Goal: Information Seeking & Learning: Learn about a topic

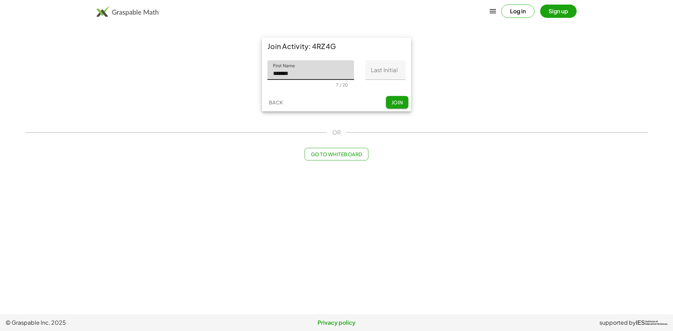
type input "*******"
click at [518, 7] on button "Log in" at bounding box center [517, 11] width 33 height 13
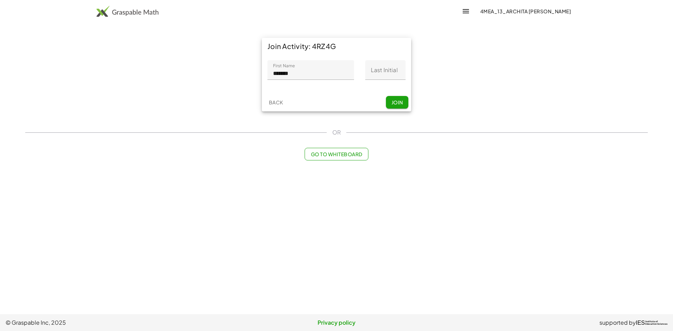
click at [386, 75] on input "Last Initial" at bounding box center [385, 70] width 40 height 20
type input "*"
click at [392, 101] on span "Join" at bounding box center [397, 102] width 12 height 6
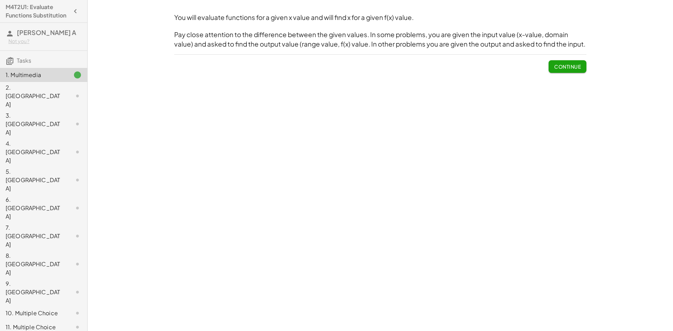
click at [555, 64] on span "Continue" at bounding box center [567, 66] width 27 height 6
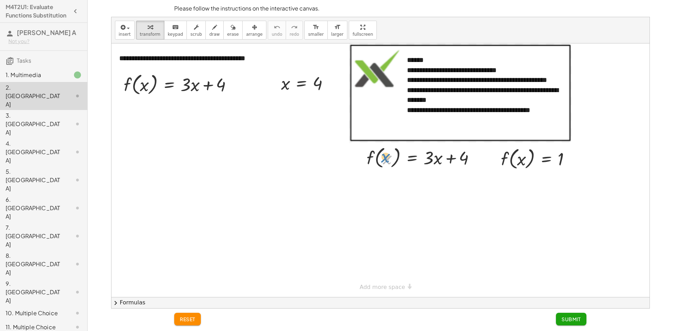
drag, startPoint x: 377, startPoint y: 159, endPoint x: 385, endPoint y: 156, distance: 8.8
click at [385, 156] on div at bounding box center [423, 157] width 121 height 27
drag, startPoint x: 371, startPoint y: 158, endPoint x: 499, endPoint y: 158, distance: 128.6
click at [499, 158] on div "**********" at bounding box center [380, 170] width 538 height 254
drag, startPoint x: 193, startPoint y: 87, endPoint x: 503, endPoint y: 190, distance: 326.8
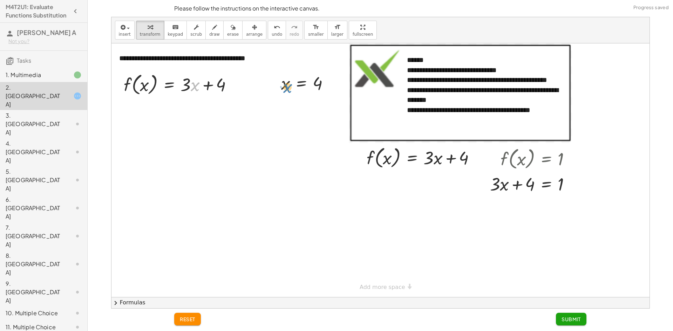
drag, startPoint x: 228, startPoint y: 87, endPoint x: 273, endPoint y: 88, distance: 44.9
click at [274, 88] on div "**********" at bounding box center [380, 170] width 538 height 254
click at [276, 90] on div at bounding box center [274, 83] width 11 height 27
drag, startPoint x: 281, startPoint y: 88, endPoint x: 192, endPoint y: 90, distance: 88.7
click at [191, 112] on div at bounding box center [182, 110] width 127 height 27
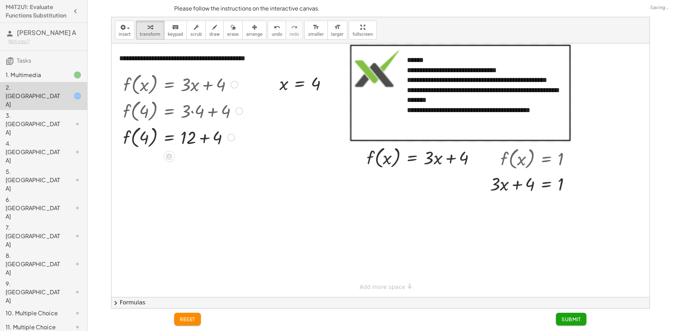
click at [142, 138] on div at bounding box center [182, 137] width 127 height 27
click at [150, 138] on div at bounding box center [182, 137] width 127 height 27
click at [143, 301] on button "chevron_right Formulas" at bounding box center [380, 302] width 538 height 11
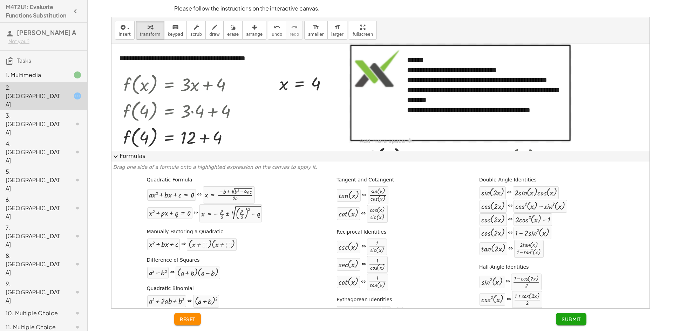
click at [267, 142] on div at bounding box center [380, 97] width 538 height 108
click at [226, 158] on button "expand_more Formulas" at bounding box center [380, 156] width 538 height 11
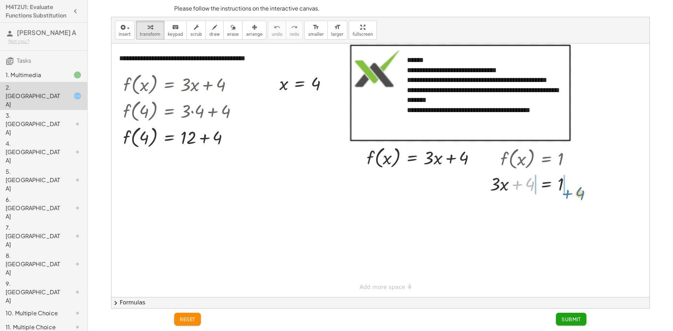
drag, startPoint x: 530, startPoint y: 186, endPoint x: 580, endPoint y: 195, distance: 50.9
click at [514, 211] on div at bounding box center [532, 207] width 145 height 24
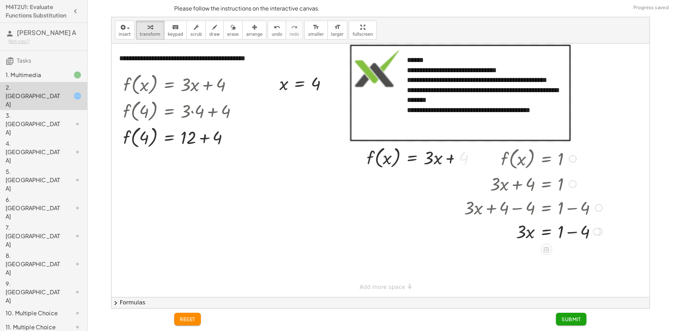
click at [568, 208] on div at bounding box center [532, 207] width 145 height 24
drag, startPoint x: 574, startPoint y: 240, endPoint x: 574, endPoint y: 234, distance: 5.3
click at [574, 238] on div at bounding box center [532, 231] width 145 height 24
drag, startPoint x: 520, startPoint y: 253, endPoint x: 571, endPoint y: 267, distance: 52.9
click at [564, 255] on div at bounding box center [532, 254] width 145 height 35
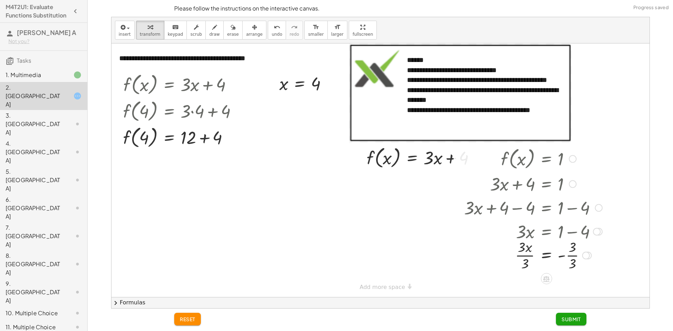
click at [568, 255] on div at bounding box center [532, 254] width 145 height 35
click at [522, 256] on div at bounding box center [532, 254] width 145 height 35
click at [210, 144] on div at bounding box center [182, 137] width 127 height 27
click at [143, 163] on div at bounding box center [182, 163] width 127 height 27
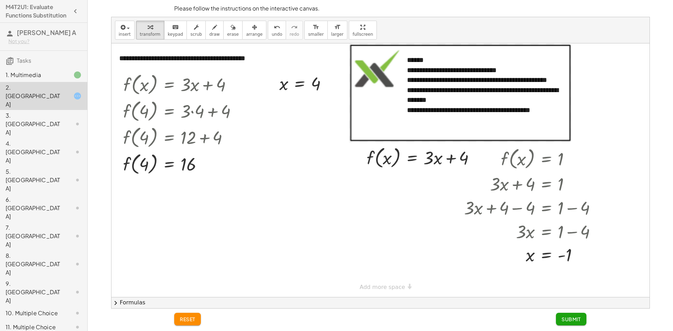
click at [575, 318] on span "Submit" at bounding box center [570, 319] width 19 height 6
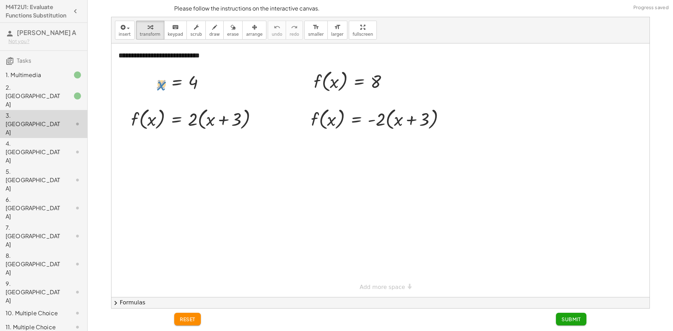
click at [163, 86] on div at bounding box center [183, 81] width 61 height 23
drag, startPoint x: 176, startPoint y: 83, endPoint x: 228, endPoint y: 80, distance: 52.0
click at [169, 78] on div at bounding box center [170, 77] width 11 height 27
drag, startPoint x: 332, startPoint y: 84, endPoint x: 332, endPoint y: 89, distance: 4.9
click at [334, 89] on div at bounding box center [353, 81] width 87 height 27
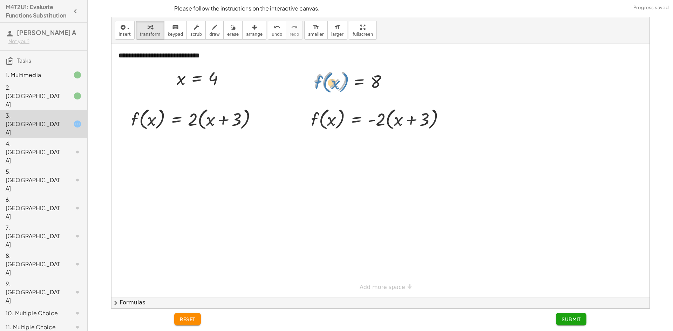
click at [319, 83] on div at bounding box center [353, 81] width 87 height 27
click at [215, 79] on div at bounding box center [203, 78] width 61 height 23
drag, startPoint x: 179, startPoint y: 81, endPoint x: 153, endPoint y: 127, distance: 52.8
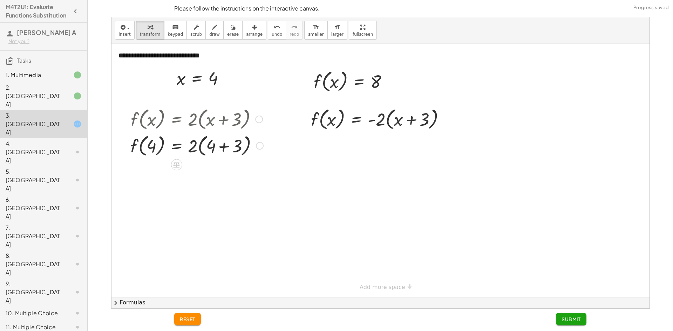
click at [222, 147] on div at bounding box center [197, 145] width 140 height 27
click at [197, 174] on div at bounding box center [197, 171] width 140 height 27
click at [197, 173] on div at bounding box center [197, 171] width 140 height 27
click at [200, 174] on div at bounding box center [197, 171] width 140 height 27
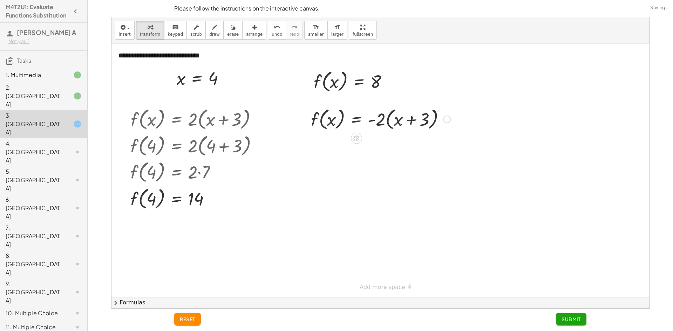
click at [382, 121] on div at bounding box center [380, 118] width 146 height 27
click at [400, 123] on div at bounding box center [380, 118] width 146 height 27
drag, startPoint x: 383, startPoint y: 121, endPoint x: 421, endPoint y: 121, distance: 37.5
click at [421, 121] on div at bounding box center [380, 118] width 146 height 27
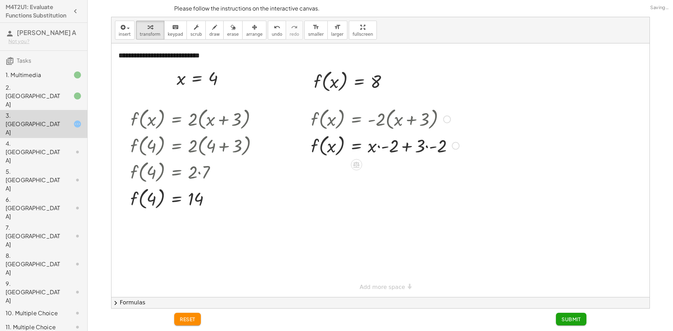
click at [426, 145] on div at bounding box center [384, 145] width 155 height 27
click at [380, 149] on div at bounding box center [380, 145] width 146 height 27
click at [404, 176] on div at bounding box center [384, 171] width 155 height 27
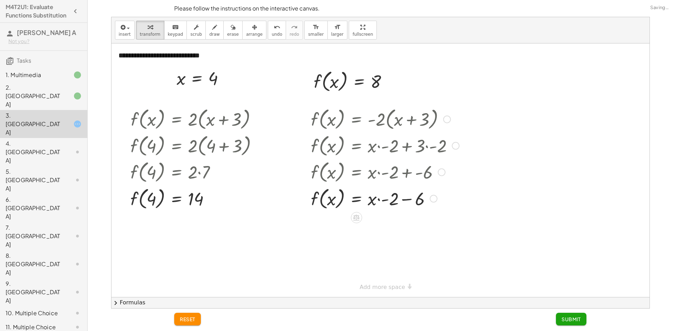
drag, startPoint x: 405, startPoint y: 176, endPoint x: 406, endPoint y: 183, distance: 7.1
click at [406, 180] on div at bounding box center [388, 171] width 163 height 27
click at [405, 204] on div at bounding box center [384, 198] width 155 height 27
click at [406, 201] on div at bounding box center [384, 198] width 155 height 27
click at [375, 203] on div at bounding box center [384, 198] width 155 height 27
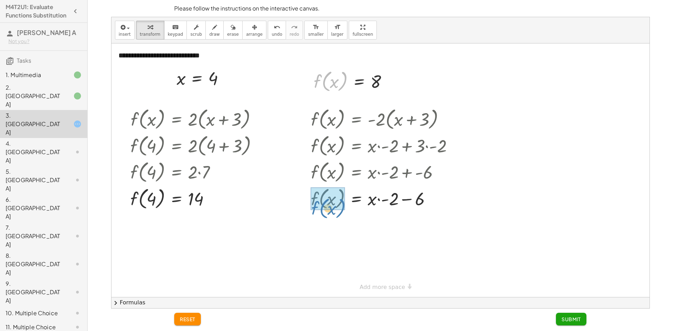
drag, startPoint x: 316, startPoint y: 82, endPoint x: 313, endPoint y: 204, distance: 122.3
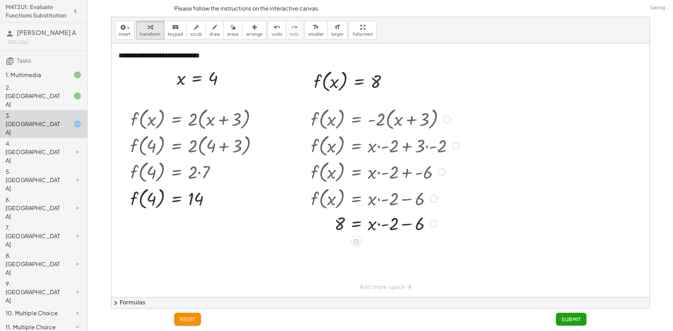
click at [338, 226] on div at bounding box center [384, 223] width 155 height 24
drag, startPoint x: 366, startPoint y: 222, endPoint x: 370, endPoint y: 223, distance: 3.9
click at [368, 223] on div at bounding box center [384, 223] width 155 height 24
click at [371, 223] on div at bounding box center [384, 223] width 155 height 24
drag, startPoint x: 337, startPoint y: 223, endPoint x: 392, endPoint y: 221, distance: 55.4
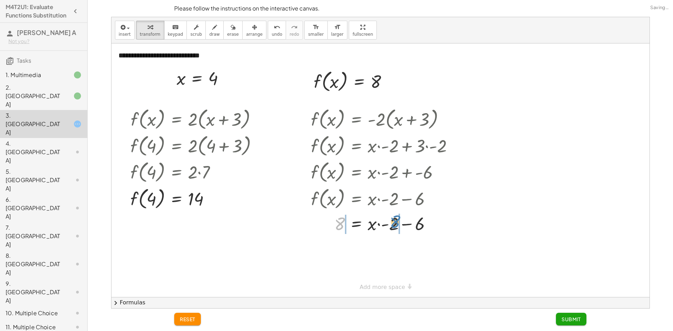
click at [392, 221] on div at bounding box center [384, 223] width 155 height 24
click at [329, 249] on div at bounding box center [385, 247] width 163 height 24
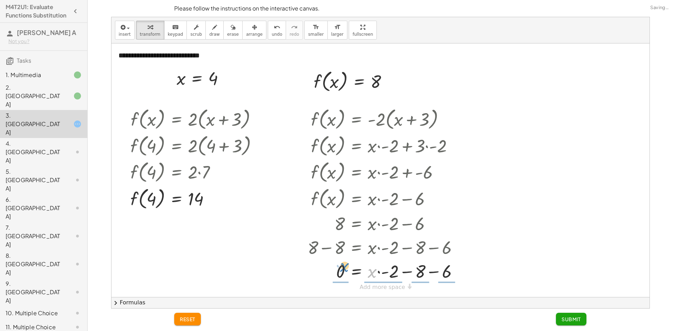
drag, startPoint x: 372, startPoint y: 274, endPoint x: 341, endPoint y: 271, distance: 31.3
click at [341, 271] on div at bounding box center [385, 271] width 163 height 24
drag, startPoint x: 351, startPoint y: 269, endPoint x: 346, endPoint y: 272, distance: 5.1
click at [349, 271] on div at bounding box center [387, 270] width 167 height 35
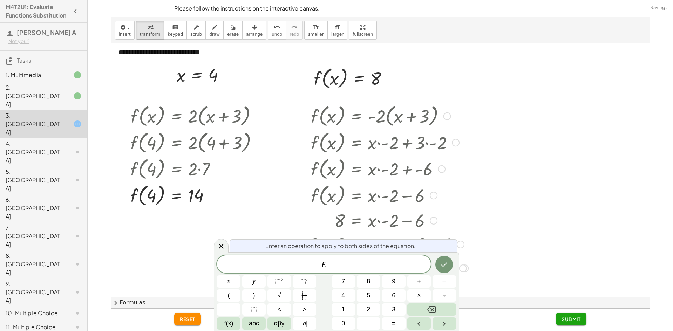
click at [340, 272] on div "E ​" at bounding box center [324, 264] width 214 height 18
click at [458, 233] on div at bounding box center [387, 244] width 167 height 24
drag, startPoint x: 468, startPoint y: 225, endPoint x: 453, endPoint y: 205, distance: 24.9
click at [468, 222] on div at bounding box center [387, 220] width 167 height 24
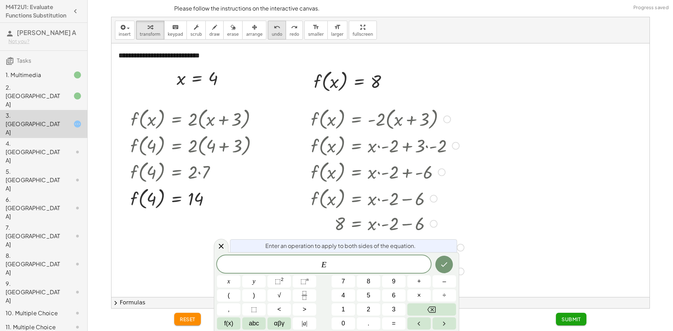
scroll to position [0, 0]
click at [272, 32] on span "undo" at bounding box center [277, 34] width 11 height 5
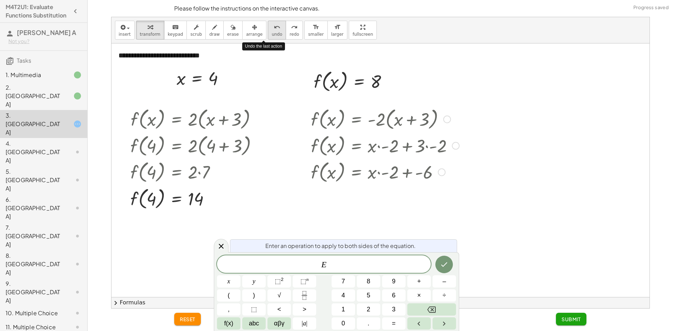
click at [272, 32] on span "undo" at bounding box center [277, 34] width 11 height 5
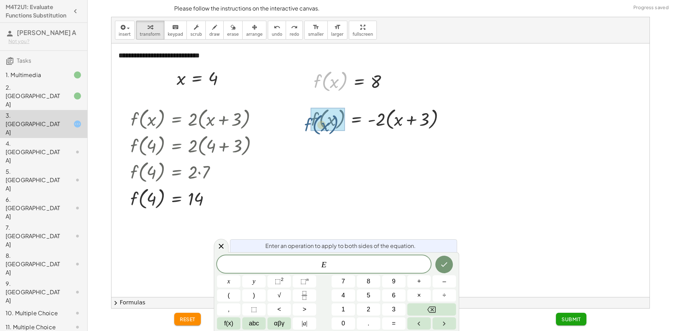
drag, startPoint x: 317, startPoint y: 82, endPoint x: 308, endPoint y: 126, distance: 45.4
click at [308, 126] on div "**********" at bounding box center [380, 170] width 538 height 254
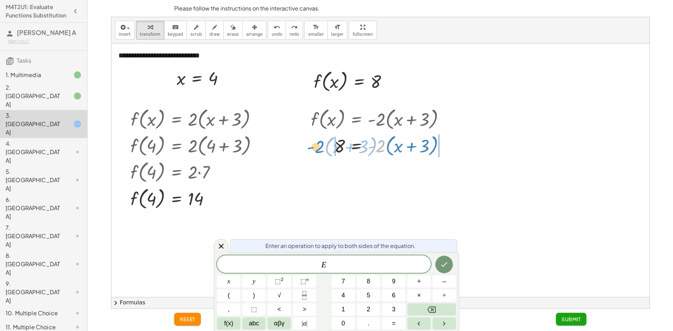
drag, startPoint x: 378, startPoint y: 148, endPoint x: 320, endPoint y: 149, distance: 58.5
click at [320, 149] on div at bounding box center [387, 145] width 167 height 27
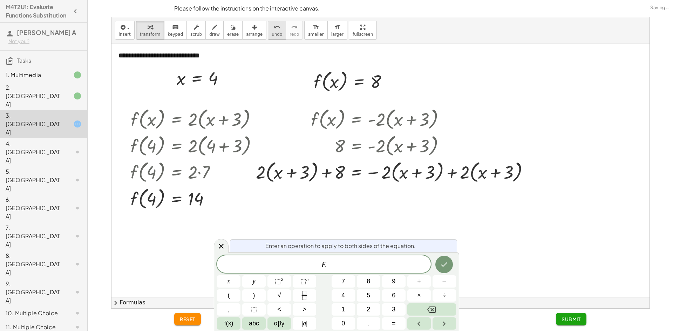
click at [274, 28] on icon "undo" at bounding box center [277, 27] width 7 height 8
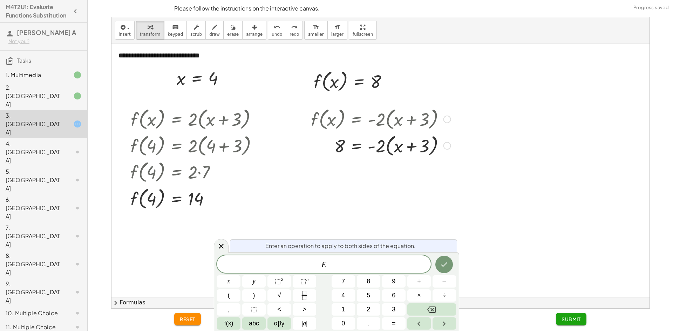
drag, startPoint x: 340, startPoint y: 146, endPoint x: 348, endPoint y: 155, distance: 11.7
click at [362, 159] on div "f ( , x ) = · - 2 · ( + x + 3 ) 8 = · - 2 · ( + x + 3 )" at bounding box center [385, 197] width 176 height 186
drag, startPoint x: 340, startPoint y: 150, endPoint x: 333, endPoint y: 152, distance: 6.9
click at [336, 153] on div "f ( , x ) = · - 2 · ( + x + 3 ) 8 = · - 2 · ( + x + 3 )" at bounding box center [385, 197] width 176 height 186
drag, startPoint x: 341, startPoint y: 148, endPoint x: 337, endPoint y: 149, distance: 3.9
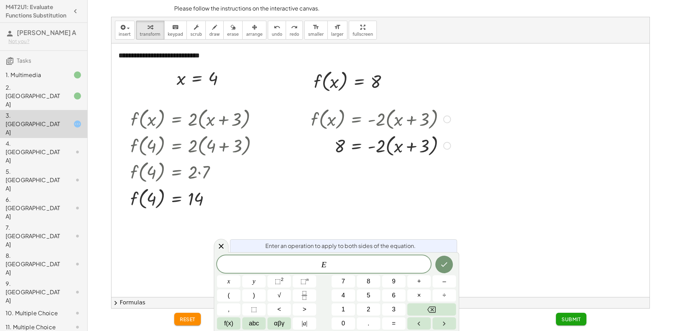
click at [336, 150] on div "f ( , x ) = · - 2 · ( + x + 3 ) 8 = · - 2 · ( + x + 3 )" at bounding box center [385, 197] width 176 height 186
drag, startPoint x: 340, startPoint y: 146, endPoint x: 361, endPoint y: 146, distance: 20.7
click at [357, 146] on div "f ( , x ) = · - 2 · ( + x + 3 ) 8 = · - 2 · ( + x + 3 )" at bounding box center [385, 197] width 176 height 186
drag, startPoint x: 379, startPoint y: 146, endPoint x: 374, endPoint y: 150, distance: 6.5
click at [374, 150] on div "f ( , x ) = · - 2 · ( + x + 3 ) 8 = · - 2 · ( + x + 3 )" at bounding box center [385, 197] width 176 height 186
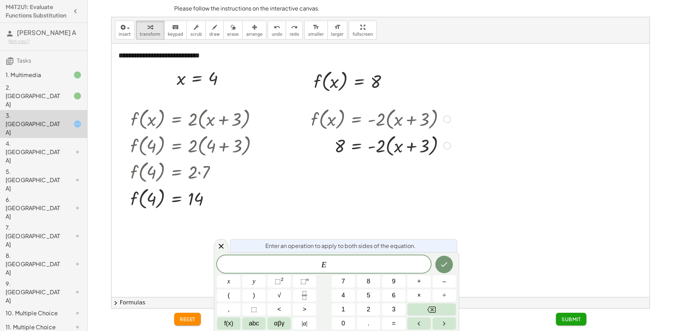
click at [378, 149] on div "f ( , x ) = · - 2 · ( + x + 3 ) 8 = · - 2 · ( + x + 3 )" at bounding box center [385, 197] width 176 height 186
click at [363, 182] on div "f ( , x ) = · - 2 · ( + x + 3 ) 8 = · - 2 · ( + x + 3 )" at bounding box center [385, 197] width 176 height 186
click at [222, 251] on div at bounding box center [221, 246] width 15 height 14
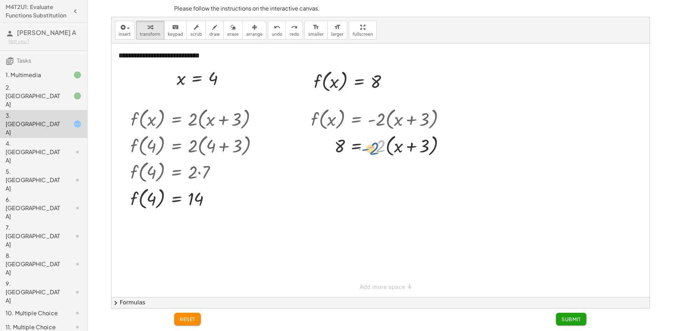
drag, startPoint x: 370, startPoint y: 149, endPoint x: 378, endPoint y: 147, distance: 7.5
click at [378, 147] on div "f ( , x ) = · - 2 · ( + x + 3 ) · - 2 8 = · - 2 · ( + x + 3 )" at bounding box center [385, 197] width 176 height 186
drag, startPoint x: 339, startPoint y: 142, endPoint x: 337, endPoint y: 148, distance: 6.3
click at [334, 148] on div "f ( , x ) = · - 2 · ( + x + 3 ) 8 = · - 2 · ( + x + 3 )" at bounding box center [385, 197] width 176 height 186
drag, startPoint x: 340, startPoint y: 148, endPoint x: 392, endPoint y: 153, distance: 52.5
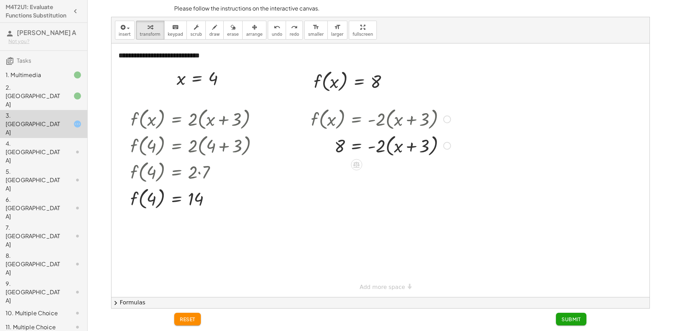
click at [329, 156] on div "f ( , x ) = · - 2 · ( + x + 3 ) 8 = · - 2 · ( + x + 3 )" at bounding box center [385, 197] width 176 height 186
drag, startPoint x: 381, startPoint y: 146, endPoint x: 377, endPoint y: 146, distance: 3.9
click at [394, 147] on div "f ( , x ) = · - 2 · ( + x + 3 ) 8 = · - 2 · ( + x + 3 )" at bounding box center [385, 197] width 176 height 186
click at [375, 148] on div "f ( , x ) = · - 2 · ( + x + 3 ) 8 = · - 2 · ( + x + 3 )" at bounding box center [385, 197] width 176 height 186
click at [356, 149] on div "f ( , x ) = · - 2 · ( + x + 3 ) 8 = · - 2 · ( + x + 3 )" at bounding box center [385, 197] width 176 height 186
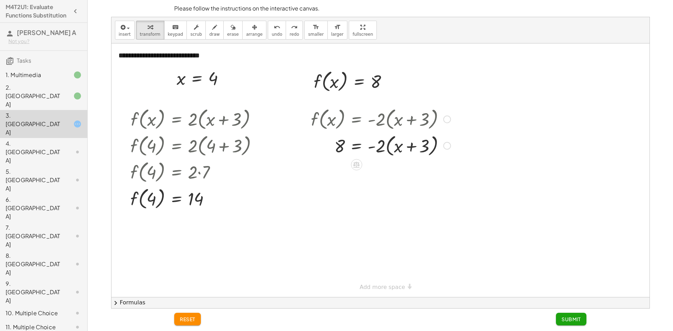
drag, startPoint x: 380, startPoint y: 147, endPoint x: 377, endPoint y: 145, distance: 3.6
click at [379, 144] on div "f ( , x ) = · - 2 · ( + x + 3 ) 8 = · - 2 · ( + x + 3 )" at bounding box center [385, 197] width 176 height 186
click at [366, 148] on div "f ( , x ) = · - 2 · ( + x + 3 ) 8 = · - 2 · ( + x + 3 )" at bounding box center [385, 197] width 176 height 186
drag, startPoint x: 380, startPoint y: 148, endPoint x: 405, endPoint y: 147, distance: 25.2
click at [399, 138] on div "f ( , x ) = · - 2 · ( + x + 3 ) 8 = · - 2 · ( + x + 3 )" at bounding box center [385, 197] width 176 height 186
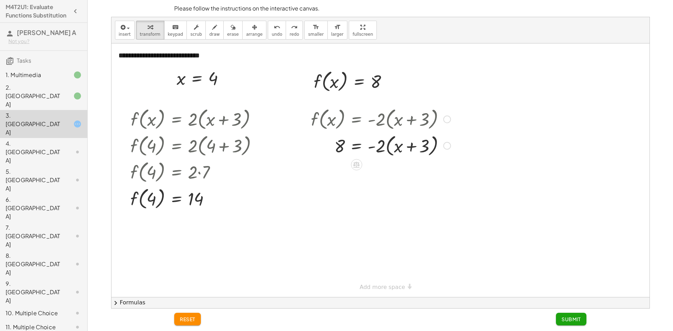
drag, startPoint x: 378, startPoint y: 143, endPoint x: 384, endPoint y: 147, distance: 7.3
click at [365, 144] on div "f ( , x ) = · - 2 · ( + x + 3 ) 8 = · - 2 · ( + x + 3 )" at bounding box center [385, 197] width 176 height 186
click at [384, 148] on div at bounding box center [385, 145] width 5 height 27
drag, startPoint x: 342, startPoint y: 150, endPoint x: 340, endPoint y: 139, distance: 10.3
click at [323, 149] on div "f ( , x ) = · - 2 · ( + x + 3 ) 8 = · - 2 · ( + x + 3 )" at bounding box center [385, 197] width 176 height 186
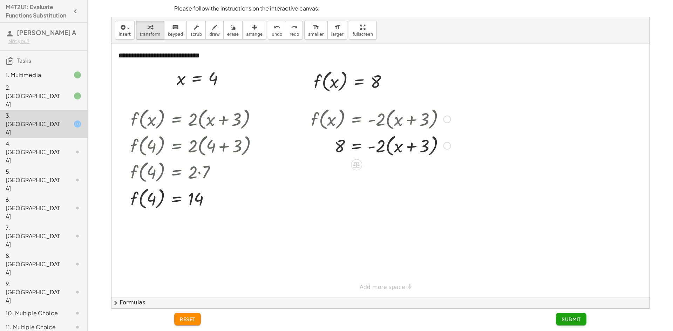
drag, startPoint x: 335, startPoint y: 124, endPoint x: 331, endPoint y: 95, distance: 29.0
click at [330, 122] on div at bounding box center [375, 118] width 191 height 27
click at [335, 83] on div at bounding box center [353, 81] width 87 height 27
click at [272, 32] on span "undo" at bounding box center [277, 34] width 11 height 5
drag, startPoint x: 380, startPoint y: 147, endPoint x: 332, endPoint y: 145, distance: 48.7
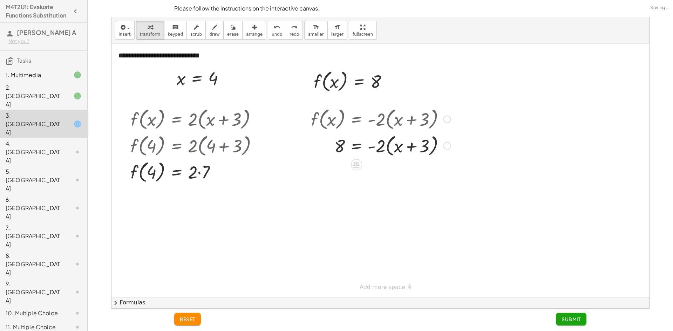
click at [333, 145] on div "f ( , x ) = · - 2 · ( + x + 3 ) 8 = · - 2 · ( + x + 3 )" at bounding box center [385, 197] width 176 height 186
click at [289, 33] on span "redo" at bounding box center [293, 34] width 9 height 5
click at [331, 79] on div at bounding box center [353, 81] width 87 height 27
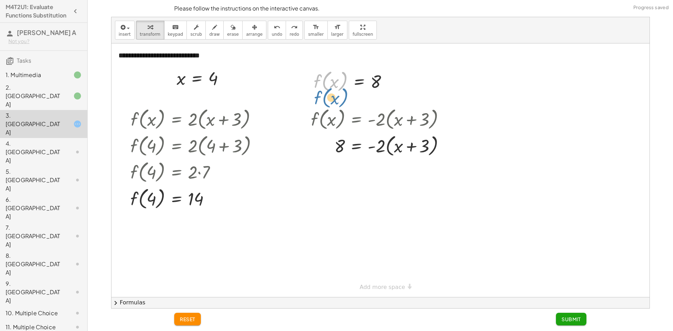
drag, startPoint x: 317, startPoint y: 82, endPoint x: 316, endPoint y: 79, distance: 3.7
click at [316, 79] on div at bounding box center [353, 81] width 87 height 27
drag, startPoint x: 400, startPoint y: 158, endPoint x: 410, endPoint y: 153, distance: 11.6
click at [405, 153] on div "f ( , x ) = · - 2 · ( + x + 3 ) 8 = · - 2 · ( + x + 3 )" at bounding box center [385, 197] width 176 height 186
drag, startPoint x: 411, startPoint y: 152, endPoint x: 385, endPoint y: 150, distance: 26.7
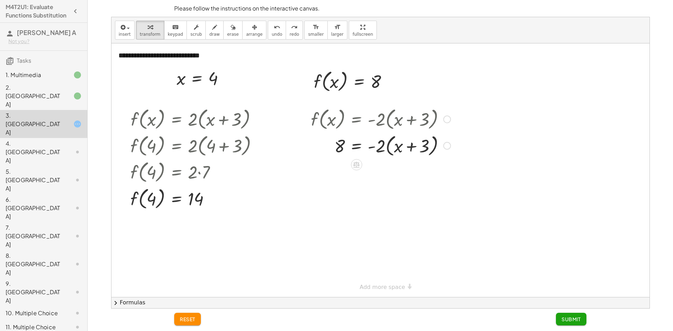
click at [385, 150] on div "f ( , x ) = · - 2 · ( + x + 3 ) 8 = · - 2 · ( + x + 3 )" at bounding box center [385, 197] width 176 height 186
drag, startPoint x: 405, startPoint y: 152, endPoint x: 396, endPoint y: 153, distance: 8.8
click at [396, 153] on div "f ( , x ) = · - 2 · ( + x + 3 ) 8 = · - 2 · ( + x + 3 )" at bounding box center [385, 197] width 176 height 186
click at [425, 147] on div "f ( , x ) = · - 2 · ( + x + 3 ) 8 = · - 2 · ( + x + 3 )" at bounding box center [385, 197] width 176 height 186
click at [424, 147] on div "f ( , x ) = · - 2 · ( + x + 3 ) 8 = · - 2 · ( + x + 3 )" at bounding box center [385, 197] width 176 height 186
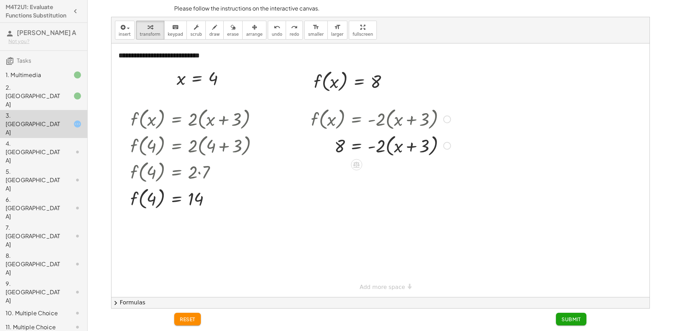
drag, startPoint x: 375, startPoint y: 148, endPoint x: 361, endPoint y: 155, distance: 16.0
click at [361, 155] on div "f ( , x ) = · - 2 · ( + x + 3 ) 8 = · - 2 · ( + x + 3 )" at bounding box center [385, 197] width 176 height 186
click at [357, 168] on icon at bounding box center [355, 164] width 7 height 7
drag, startPoint x: 370, startPoint y: 148, endPoint x: 397, endPoint y: 151, distance: 27.1
click at [397, 151] on div "f ( , x ) = · - 2 · ( + x + 3 ) 8 = · - 2 · ( + x + 3 ) + − × ÷" at bounding box center [385, 197] width 176 height 186
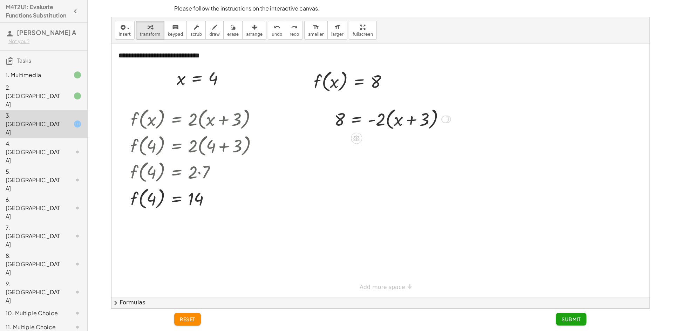
drag, startPoint x: 445, startPoint y: 146, endPoint x: 437, endPoint y: 125, distance: 22.4
click at [356, 119] on div "8 = · - 2 · ( + x + 3 )" at bounding box center [356, 119] width 0 height 0
drag, startPoint x: 385, startPoint y: 121, endPoint x: 354, endPoint y: 121, distance: 31.9
click at [354, 121] on div at bounding box center [387, 118] width 167 height 27
click at [406, 126] on div at bounding box center [387, 118] width 167 height 27
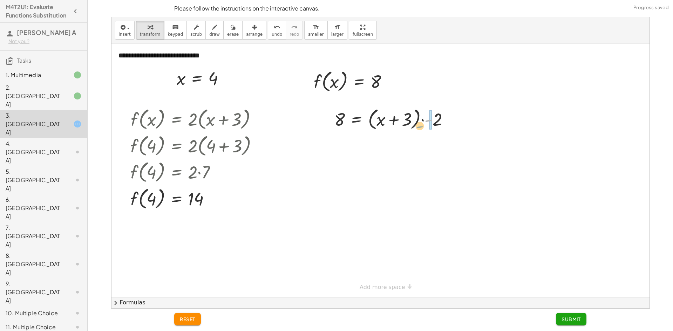
drag, startPoint x: 430, startPoint y: 121, endPoint x: 431, endPoint y: 125, distance: 3.9
click at [431, 125] on div at bounding box center [387, 118] width 167 height 27
click at [420, 123] on div at bounding box center [387, 118] width 167 height 27
click at [423, 122] on div at bounding box center [387, 118] width 167 height 27
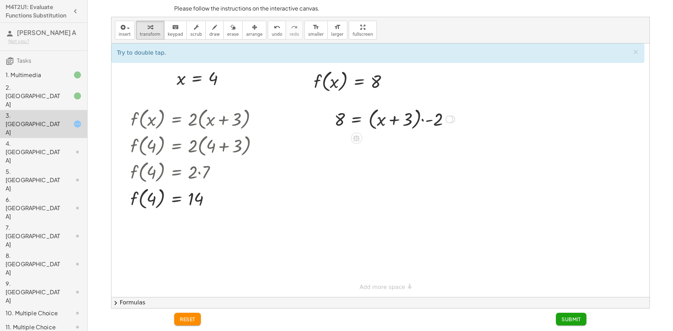
click at [423, 120] on div at bounding box center [387, 118] width 167 height 27
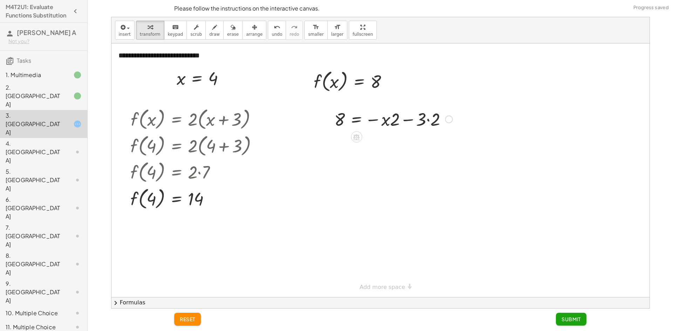
click at [427, 119] on div at bounding box center [387, 119] width 167 height 24
click at [410, 119] on div at bounding box center [387, 119] width 167 height 24
drag, startPoint x: 386, startPoint y: 121, endPoint x: 319, endPoint y: 122, distance: 66.9
click at [319, 122] on div at bounding box center [387, 119] width 167 height 24
click at [325, 121] on div at bounding box center [387, 119] width 167 height 24
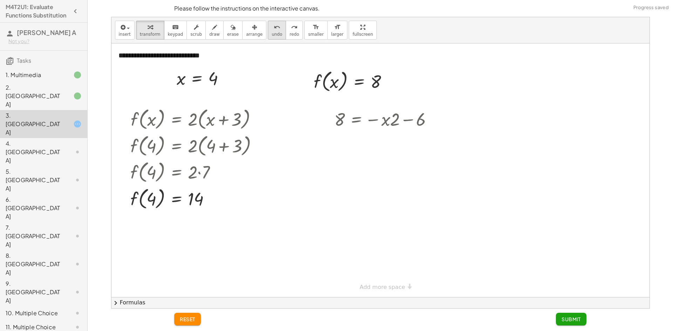
click at [272, 36] on span "undo" at bounding box center [277, 34] width 11 height 5
drag, startPoint x: 350, startPoint y: 119, endPoint x: 423, endPoint y: 118, distance: 72.2
click at [423, 118] on div at bounding box center [388, 119] width 98 height 24
click at [437, 121] on div at bounding box center [387, 119] width 167 height 24
click at [327, 119] on div at bounding box center [387, 119] width 167 height 24
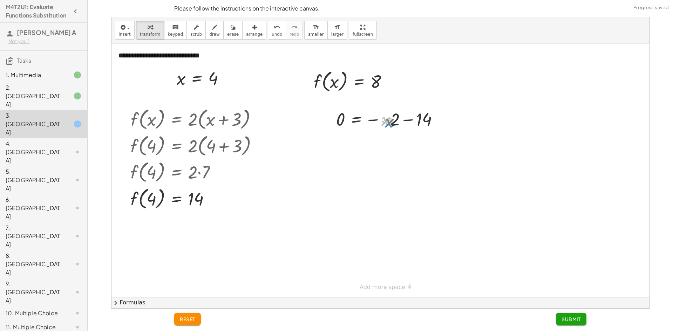
drag, startPoint x: 386, startPoint y: 123, endPoint x: 389, endPoint y: 124, distance: 3.7
click at [389, 124] on div at bounding box center [387, 119] width 167 height 24
drag, startPoint x: 367, startPoint y: 119, endPoint x: 431, endPoint y: 121, distance: 64.1
click at [431, 121] on div at bounding box center [387, 119] width 167 height 24
click at [439, 122] on div at bounding box center [387, 119] width 167 height 24
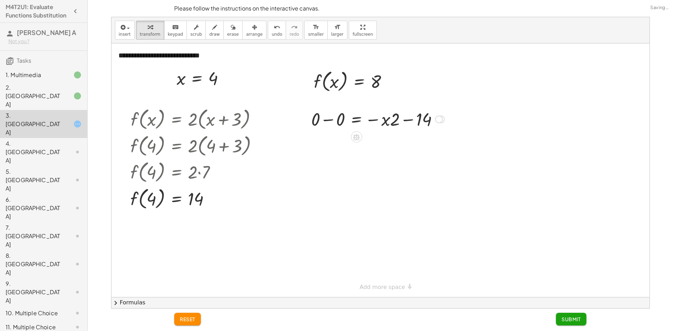
click at [331, 124] on div at bounding box center [387, 119] width 167 height 24
drag, startPoint x: 339, startPoint y: 121, endPoint x: 397, endPoint y: 124, distance: 57.9
click at [397, 124] on div at bounding box center [387, 119] width 167 height 24
click at [268, 31] on button "undo undo" at bounding box center [277, 30] width 18 height 19
click at [383, 123] on div at bounding box center [387, 119] width 117 height 24
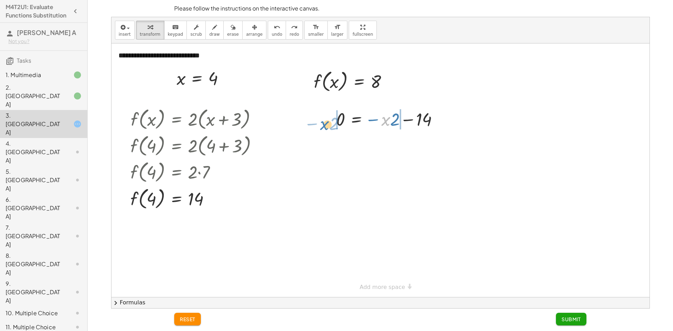
drag, startPoint x: 385, startPoint y: 122, endPoint x: 319, endPoint y: 125, distance: 65.9
drag, startPoint x: 413, startPoint y: 119, endPoint x: 409, endPoint y: 121, distance: 4.0
click at [412, 120] on div at bounding box center [387, 119] width 167 height 24
click at [380, 122] on div at bounding box center [387, 119] width 167 height 24
click at [375, 122] on div at bounding box center [387, 119] width 167 height 24
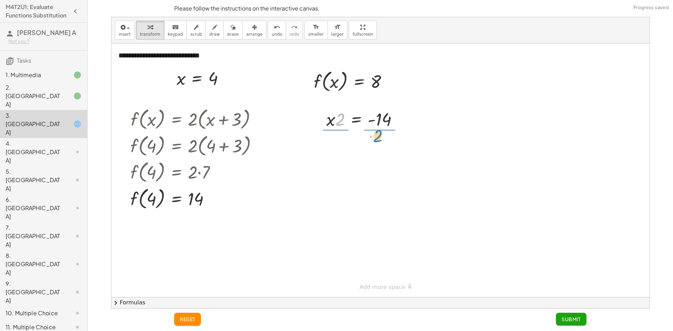
drag, startPoint x: 345, startPoint y: 124, endPoint x: 380, endPoint y: 137, distance: 37.8
click at [383, 119] on div at bounding box center [387, 118] width 167 height 35
click at [336, 120] on div at bounding box center [387, 118] width 167 height 35
drag, startPoint x: 336, startPoint y: 120, endPoint x: 339, endPoint y: 113, distance: 7.2
click at [337, 120] on div at bounding box center [387, 118] width 167 height 35
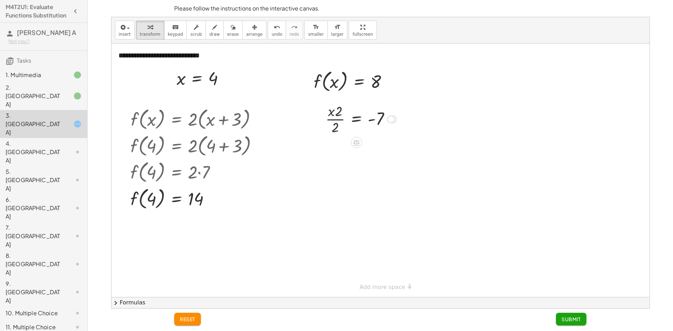
click at [340, 111] on div at bounding box center [387, 118] width 167 height 35
click at [334, 114] on div at bounding box center [387, 118] width 167 height 35
click at [331, 115] on div at bounding box center [387, 118] width 167 height 35
click at [331, 113] on div at bounding box center [387, 118] width 167 height 35
click at [341, 113] on div at bounding box center [387, 118] width 167 height 35
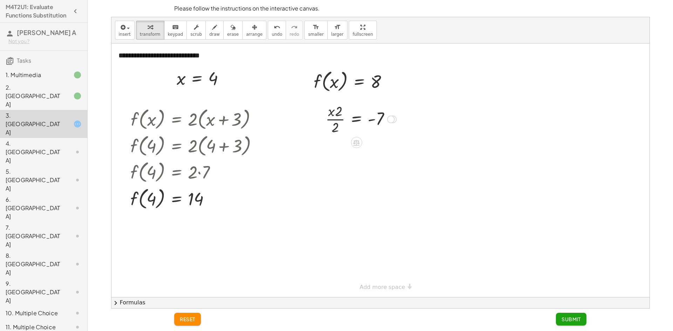
click at [336, 119] on div at bounding box center [387, 118] width 167 height 35
click at [334, 126] on div at bounding box center [387, 118] width 167 height 35
click at [337, 124] on div at bounding box center [387, 118] width 167 height 35
click at [341, 115] on div at bounding box center [387, 118] width 167 height 35
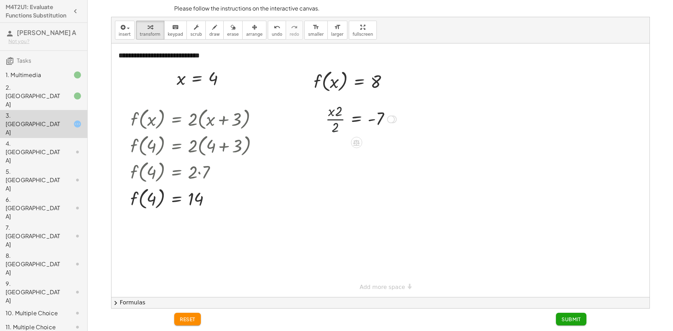
click at [339, 110] on div at bounding box center [387, 118] width 167 height 35
drag, startPoint x: 339, startPoint y: 110, endPoint x: 333, endPoint y: 114, distance: 7.1
click at [338, 111] on div at bounding box center [387, 118] width 167 height 35
drag, startPoint x: 332, startPoint y: 114, endPoint x: 326, endPoint y: 123, distance: 11.0
click at [335, 121] on div at bounding box center [387, 118] width 167 height 35
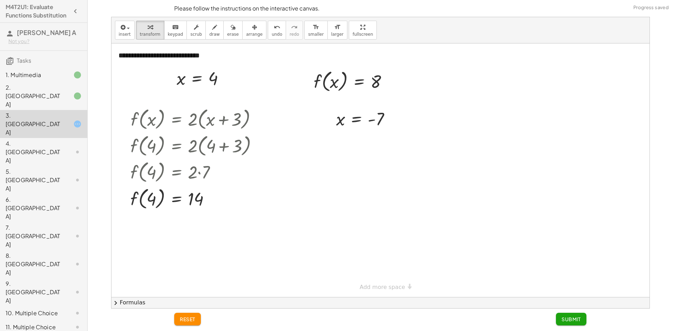
click at [571, 323] on button "Submit" at bounding box center [571, 319] width 30 height 13
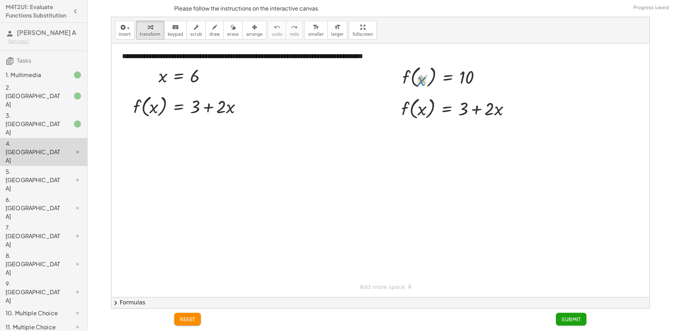
click at [425, 77] on div at bounding box center [444, 76] width 91 height 27
drag, startPoint x: 402, startPoint y: 79, endPoint x: 402, endPoint y: 111, distance: 31.9
click at [477, 133] on div at bounding box center [458, 134] width 121 height 24
drag, startPoint x: 461, startPoint y: 133, endPoint x: 414, endPoint y: 137, distance: 47.5
click at [414, 137] on div at bounding box center [458, 134] width 121 height 24
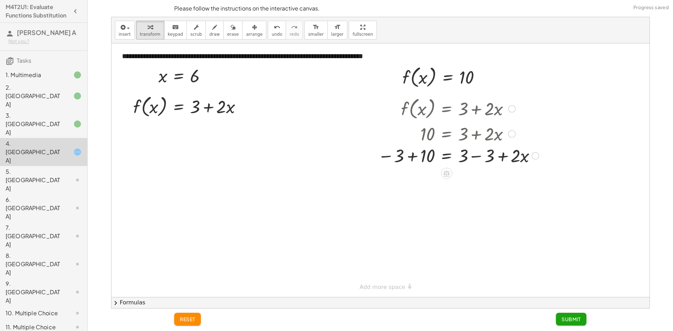
click at [407, 136] on div at bounding box center [458, 134] width 168 height 24
click at [418, 156] on div at bounding box center [458, 157] width 168 height 24
click at [447, 109] on div "f ( , x ) = + 3 + · 2 · x 10 = + 3 + · 2 · x = + · 2 · x 10 − 3 + + 3 − 3 7 − 3…" at bounding box center [447, 109] width 0 height 0
click at [475, 182] on div at bounding box center [459, 181] width 171 height 24
click at [465, 184] on div at bounding box center [458, 181] width 168 height 24
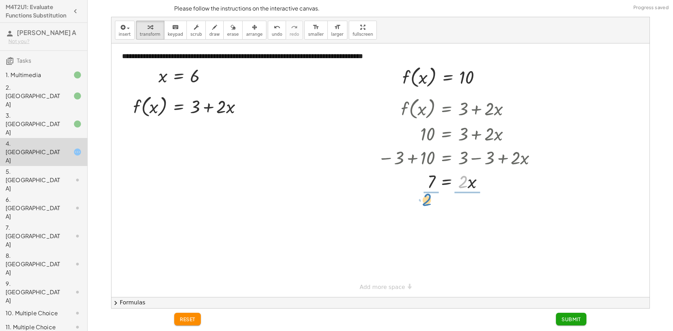
drag, startPoint x: 465, startPoint y: 184, endPoint x: 428, endPoint y: 202, distance: 40.7
drag, startPoint x: 473, startPoint y: 204, endPoint x: 482, endPoint y: 213, distance: 12.4
click at [482, 213] on div at bounding box center [458, 210] width 168 height 35
click at [446, 109] on div "f ( , x ) = + 3 + · 2 · x 10 = + 3 + · 2 · x − 3 + 10 = + 3 − 3 + · 2 · x 7 = +…" at bounding box center [446, 109] width 0 height 0
click at [468, 242] on div at bounding box center [458, 245] width 168 height 35
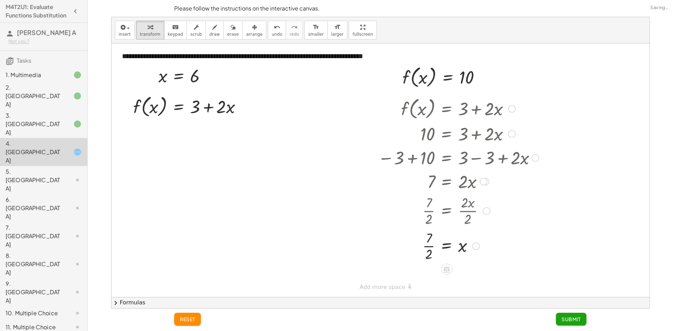
click at [427, 249] on div at bounding box center [458, 245] width 168 height 35
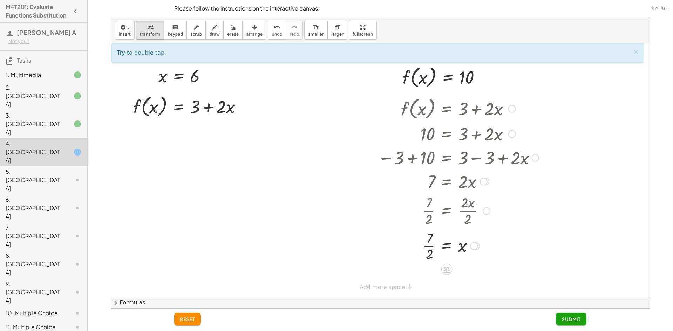
click at [430, 246] on div at bounding box center [458, 245] width 168 height 35
click at [430, 247] on div at bounding box center [458, 245] width 168 height 35
click at [272, 34] on span "undo" at bounding box center [277, 34] width 11 height 5
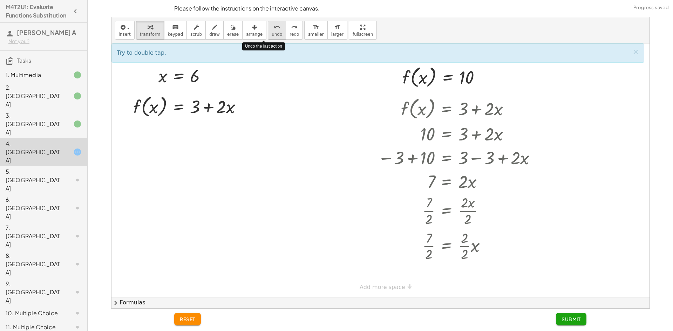
click at [272, 34] on span "undo" at bounding box center [277, 34] width 11 height 5
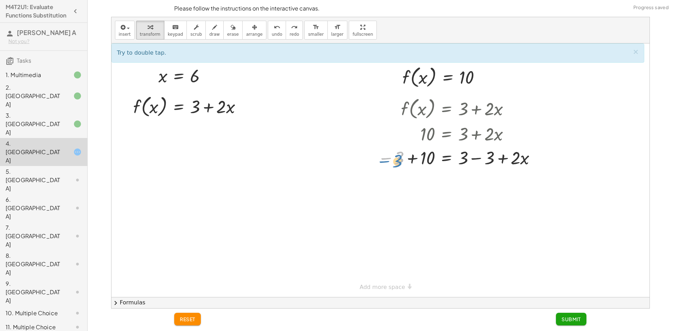
click at [379, 160] on div at bounding box center [458, 157] width 168 height 24
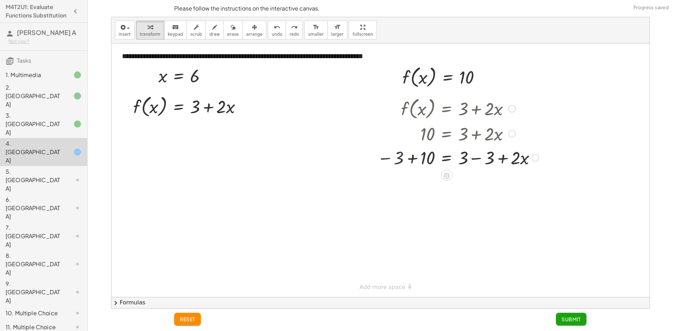
click at [412, 158] on div at bounding box center [458, 157] width 168 height 24
click at [478, 184] on div at bounding box center [459, 181] width 171 height 24
drag, startPoint x: 461, startPoint y: 184, endPoint x: 405, endPoint y: 184, distance: 56.1
click at [405, 184] on div at bounding box center [458, 181] width 168 height 24
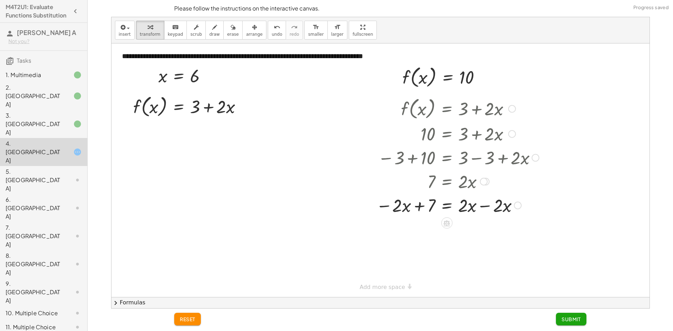
click at [423, 208] on div at bounding box center [457, 205] width 170 height 24
click at [489, 206] on div at bounding box center [457, 205] width 170 height 24
drag, startPoint x: 432, startPoint y: 227, endPoint x: 472, endPoint y: 227, distance: 39.6
click at [472, 227] on div at bounding box center [457, 229] width 170 height 24
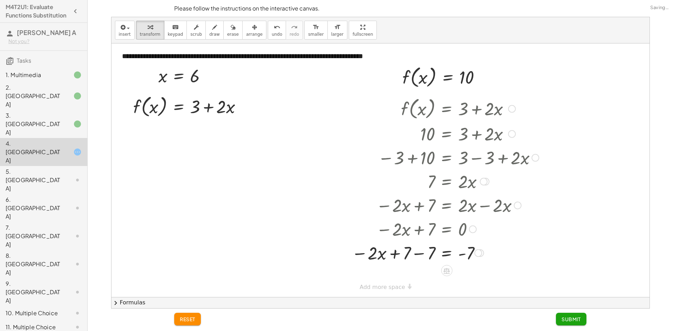
click at [416, 255] on div at bounding box center [445, 253] width 194 height 24
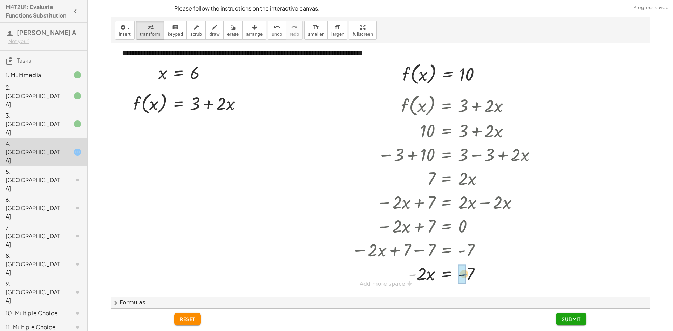
drag, startPoint x: 412, startPoint y: 275, endPoint x: 464, endPoint y: 275, distance: 51.5
drag, startPoint x: 385, startPoint y: 156, endPoint x: 429, endPoint y: 155, distance: 44.1
click at [431, 156] on div at bounding box center [445, 154] width 194 height 24
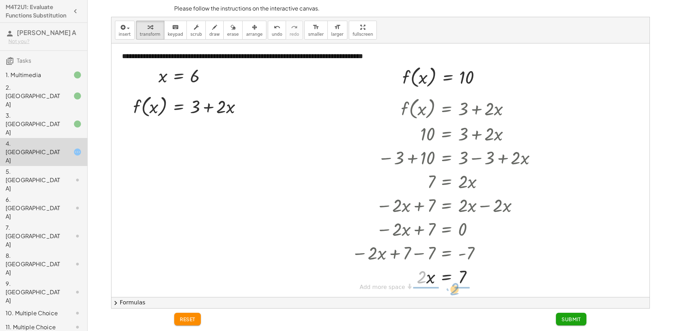
drag, startPoint x: 417, startPoint y: 276, endPoint x: 452, endPoint y: 288, distance: 37.0
click at [452, 288] on div at bounding box center [445, 277] width 194 height 24
click at [426, 279] on div at bounding box center [445, 276] width 194 height 35
click at [464, 279] on div at bounding box center [445, 276] width 194 height 35
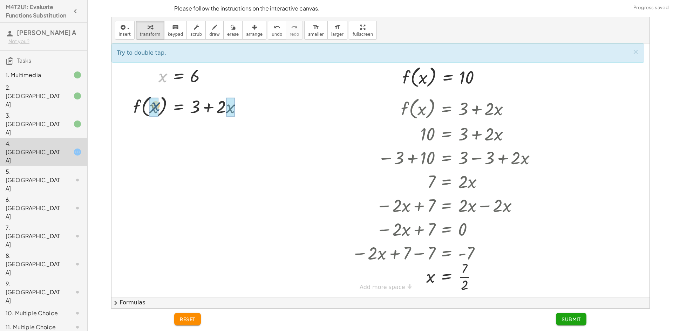
drag, startPoint x: 164, startPoint y: 77, endPoint x: 157, endPoint y: 107, distance: 30.9
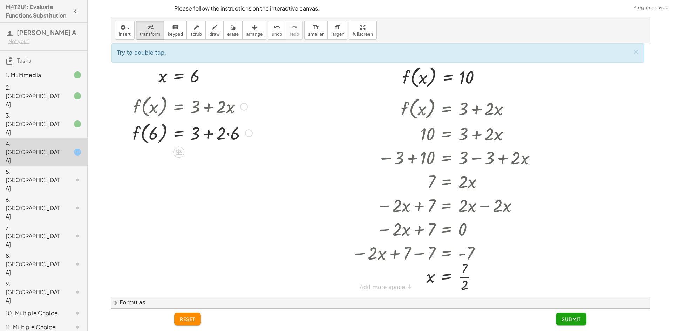
click at [225, 133] on div at bounding box center [192, 132] width 127 height 27
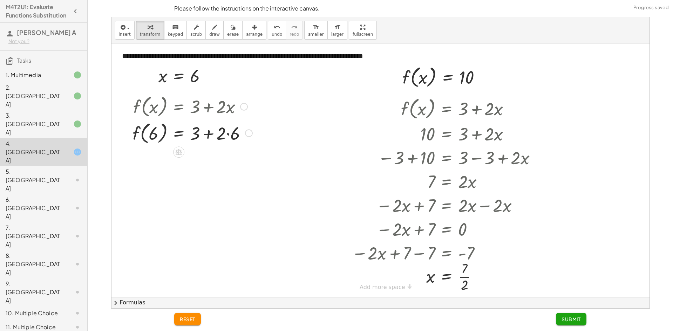
click at [207, 135] on div at bounding box center [192, 132] width 127 height 27
click at [227, 133] on div at bounding box center [192, 132] width 127 height 27
click at [206, 158] on div at bounding box center [192, 159] width 127 height 27
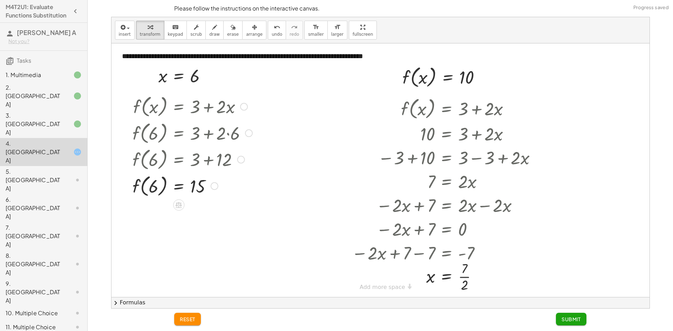
click at [148, 186] on div at bounding box center [192, 185] width 127 height 27
click at [155, 189] on div at bounding box center [192, 185] width 127 height 27
click at [447, 279] on div at bounding box center [445, 276] width 194 height 35
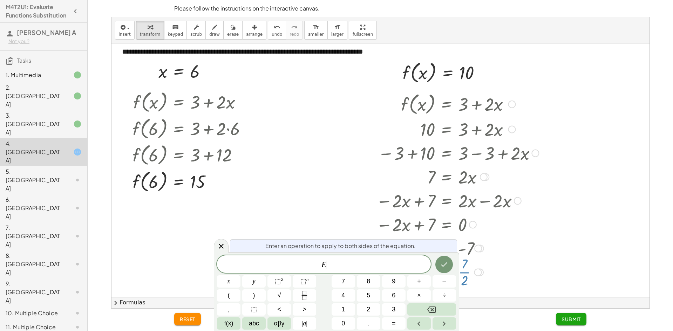
scroll to position [9, 0]
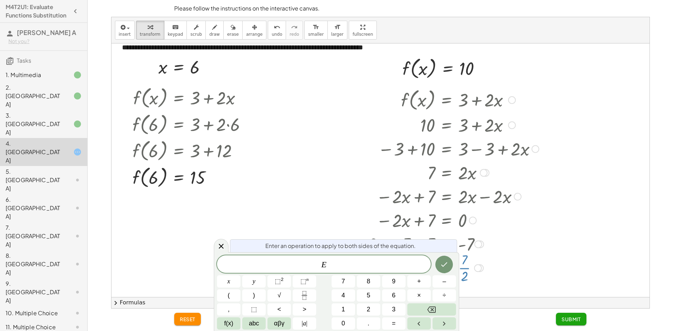
drag, startPoint x: 501, startPoint y: 296, endPoint x: 457, endPoint y: 284, distance: 46.2
click at [500, 295] on div "**********" at bounding box center [380, 170] width 538 height 254
click at [218, 246] on icon at bounding box center [221, 246] width 8 height 8
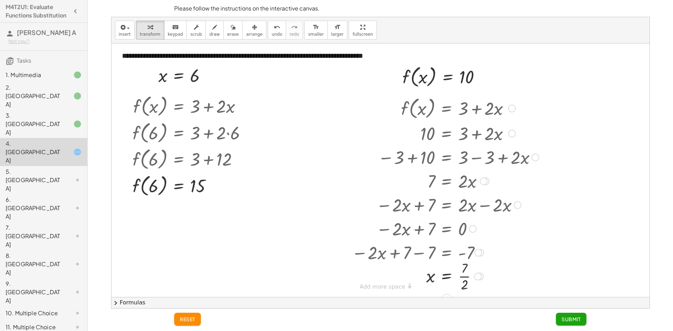
scroll to position [0, 0]
click at [460, 279] on div at bounding box center [445, 276] width 194 height 35
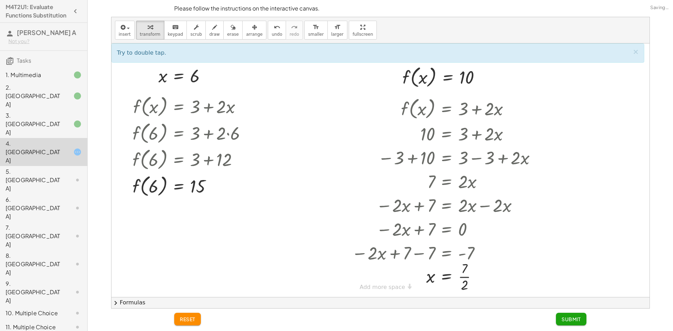
click at [569, 318] on span "Submit" at bounding box center [570, 319] width 19 height 6
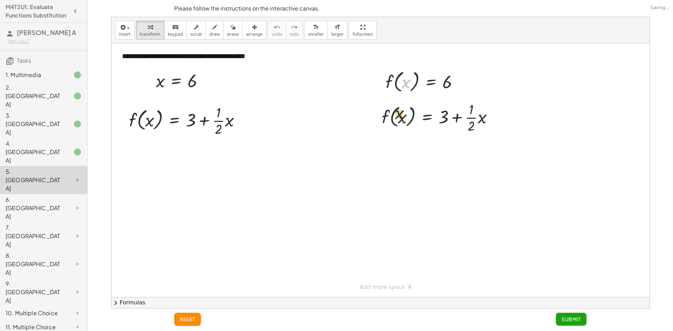
drag, startPoint x: 408, startPoint y: 83, endPoint x: 400, endPoint y: 133, distance: 50.0
drag, startPoint x: 390, startPoint y: 85, endPoint x: 389, endPoint y: 119, distance: 33.3
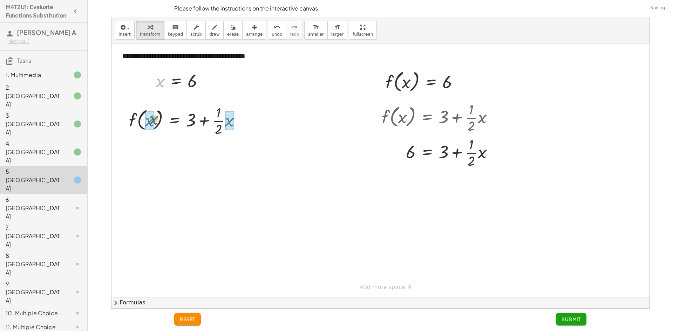
drag, startPoint x: 160, startPoint y: 86, endPoint x: 152, endPoint y: 114, distance: 28.3
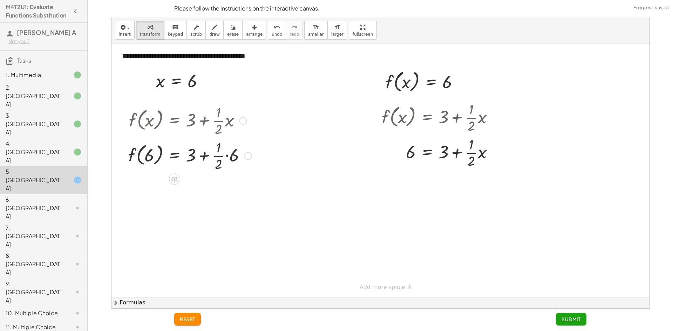
click at [227, 153] on div at bounding box center [190, 155] width 130 height 35
click at [218, 194] on div at bounding box center [190, 190] width 130 height 35
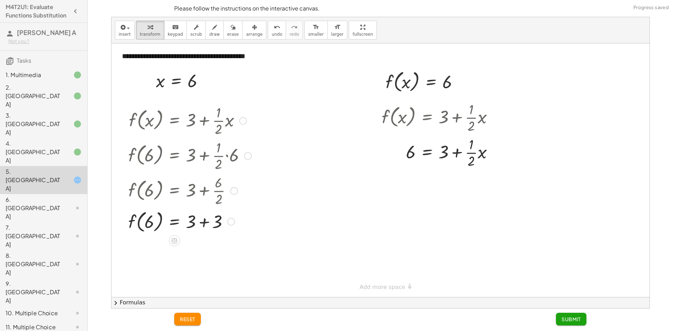
click at [206, 227] on div at bounding box center [190, 221] width 130 height 27
click at [476, 156] on div at bounding box center [440, 152] width 124 height 35
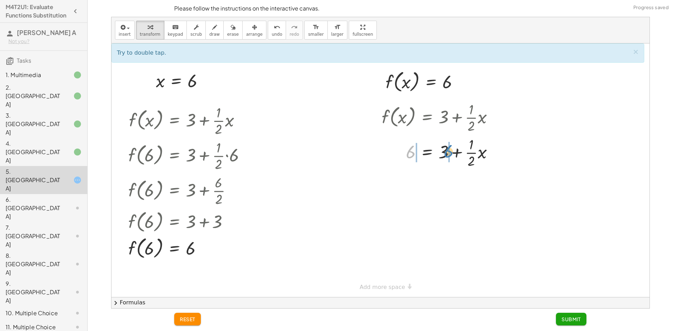
drag, startPoint x: 410, startPoint y: 155, endPoint x: 447, endPoint y: 154, distance: 37.1
click at [447, 154] on div at bounding box center [440, 152] width 124 height 35
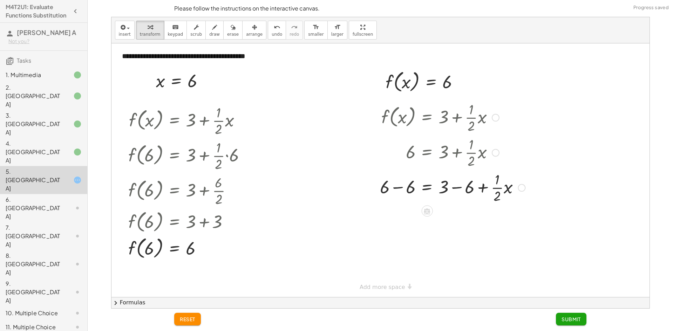
click at [456, 190] on div at bounding box center [452, 187] width 152 height 35
click at [403, 189] on div at bounding box center [445, 187] width 139 height 35
drag, startPoint x: 490, startPoint y: 226, endPoint x: 409, endPoint y: 226, distance: 81.6
click at [409, 226] on div at bounding box center [452, 222] width 152 height 35
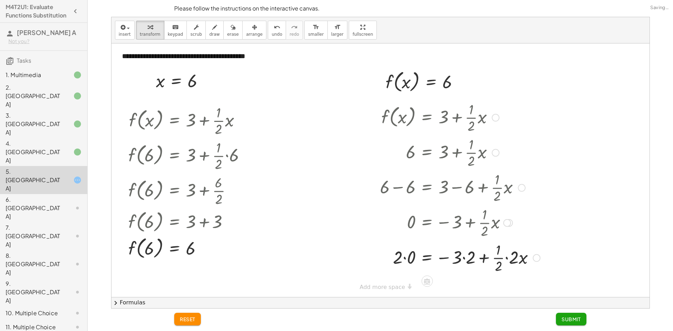
click at [407, 259] on div at bounding box center [459, 257] width 167 height 35
click at [467, 260] on div at bounding box center [459, 257] width 167 height 35
click at [490, 259] on div at bounding box center [452, 257] width 153 height 35
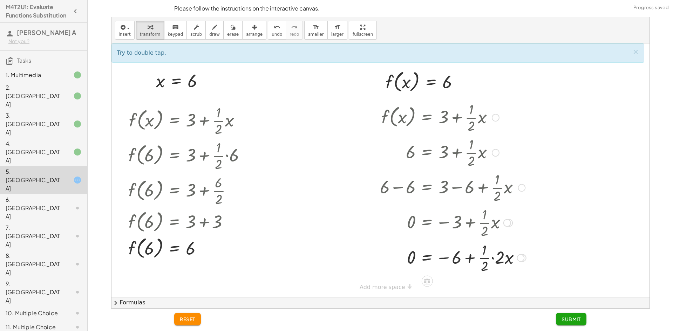
click at [485, 260] on div at bounding box center [452, 257] width 153 height 35
click at [491, 258] on div at bounding box center [452, 257] width 153 height 35
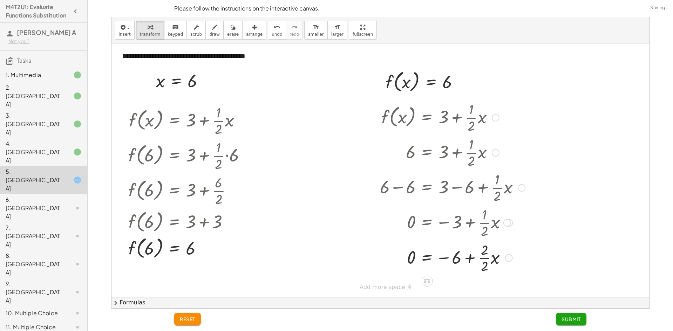
click at [485, 257] on div at bounding box center [452, 257] width 152 height 35
click at [470, 261] on div at bounding box center [452, 257] width 152 height 23
drag, startPoint x: 456, startPoint y: 260, endPoint x: 410, endPoint y: 260, distance: 46.2
click at [410, 260] on div at bounding box center [452, 257] width 152 height 23
click at [469, 281] on div at bounding box center [452, 280] width 152 height 23
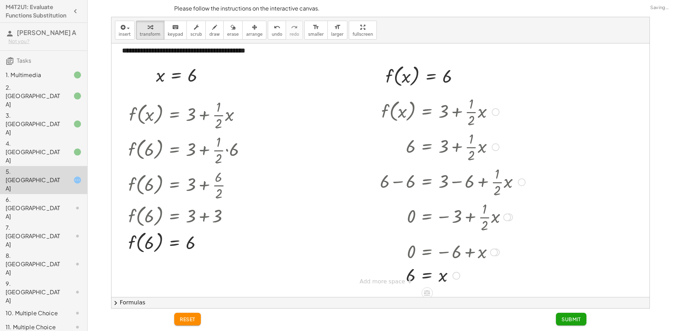
scroll to position [7, 0]
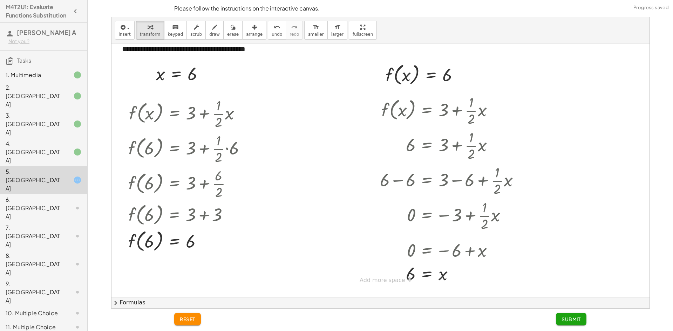
click at [570, 321] on span "Submit" at bounding box center [570, 319] width 19 height 6
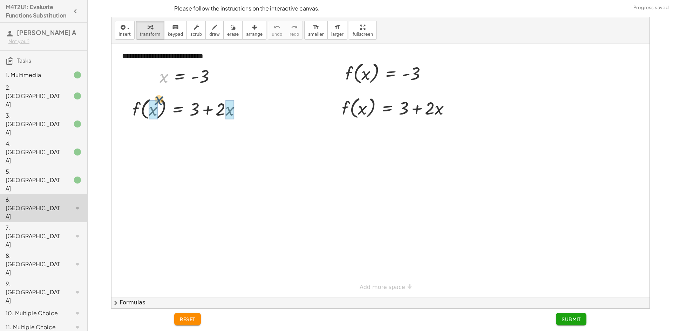
drag, startPoint x: 160, startPoint y: 76, endPoint x: 149, endPoint y: 109, distance: 34.7
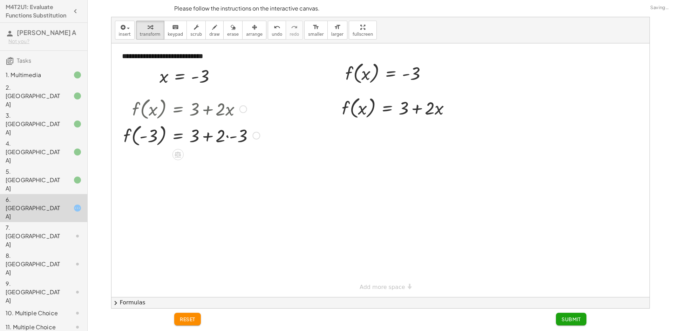
click at [227, 137] on div at bounding box center [191, 135] width 143 height 27
click at [210, 159] on div at bounding box center [191, 161] width 143 height 27
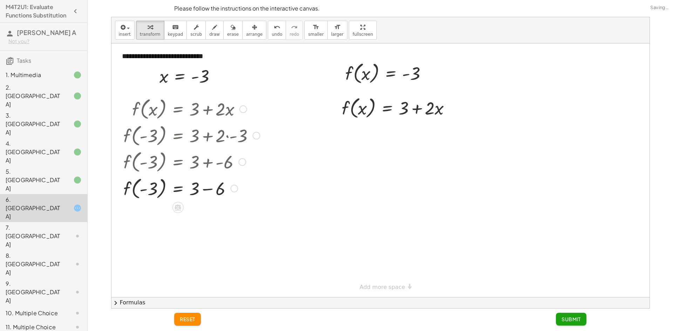
click at [210, 193] on div at bounding box center [191, 188] width 143 height 27
click at [147, 218] on div at bounding box center [191, 214] width 143 height 27
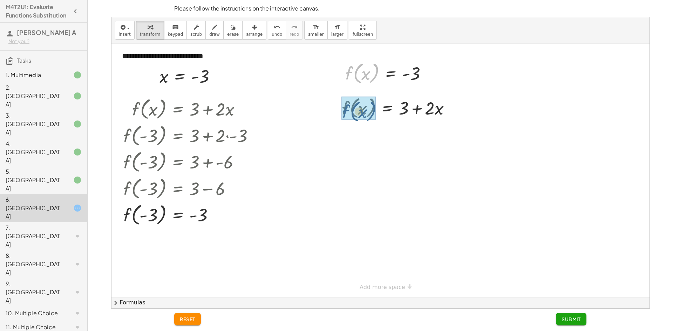
drag, startPoint x: 349, startPoint y: 74, endPoint x: 345, endPoint y: 112, distance: 38.7
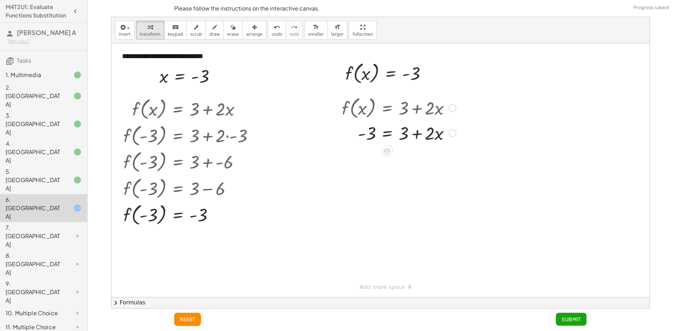
click at [419, 135] on div at bounding box center [398, 133] width 121 height 24
drag, startPoint x: 403, startPoint y: 132, endPoint x: 358, endPoint y: 134, distance: 45.2
drag, startPoint x: 359, startPoint y: 136, endPoint x: 361, endPoint y: 142, distance: 5.5
click at [359, 137] on div at bounding box center [401, 133] width 163 height 24
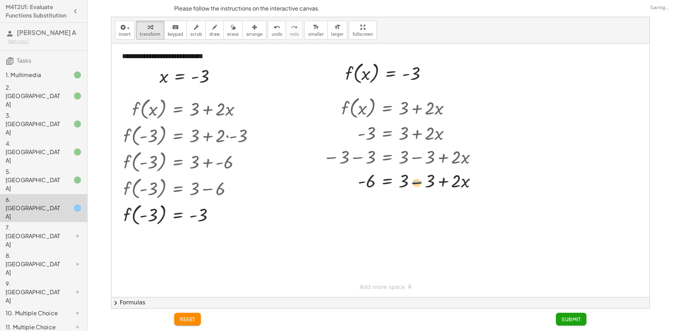
drag, startPoint x: 415, startPoint y: 175, endPoint x: 415, endPoint y: 182, distance: 7.0
click at [415, 178] on div at bounding box center [403, 181] width 166 height 24
click at [416, 184] on div at bounding box center [403, 181] width 166 height 24
drag, startPoint x: 404, startPoint y: 182, endPoint x: 371, endPoint y: 198, distance: 36.4
drag, startPoint x: 372, startPoint y: 183, endPoint x: 373, endPoint y: 196, distance: 12.7
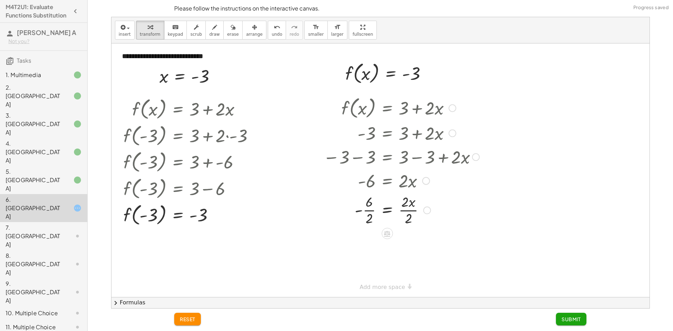
click at [373, 185] on div at bounding box center [402, 181] width 159 height 24
click at [371, 205] on div at bounding box center [401, 209] width 163 height 35
click at [369, 211] on div at bounding box center [401, 209] width 163 height 35
click at [366, 209] on div at bounding box center [401, 209] width 163 height 35
click at [420, 250] on div at bounding box center [401, 244] width 163 height 35
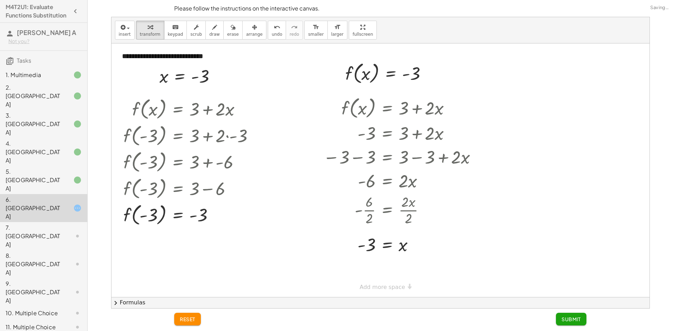
click at [564, 316] on button "Submit" at bounding box center [571, 319] width 30 height 13
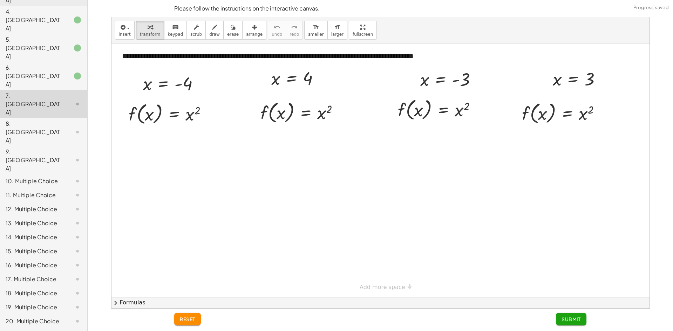
scroll to position [0, 0]
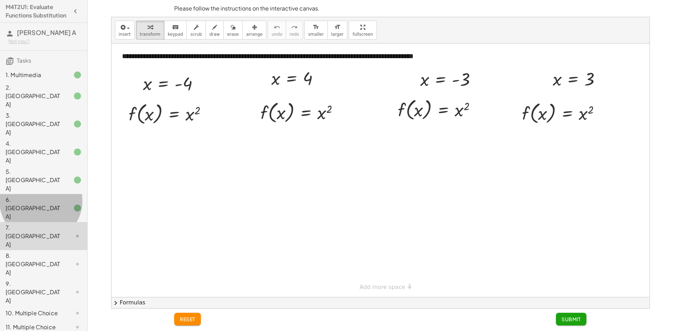
click at [55, 195] on div "6. [GEOGRAPHIC_DATA]" at bounding box center [34, 207] width 56 height 25
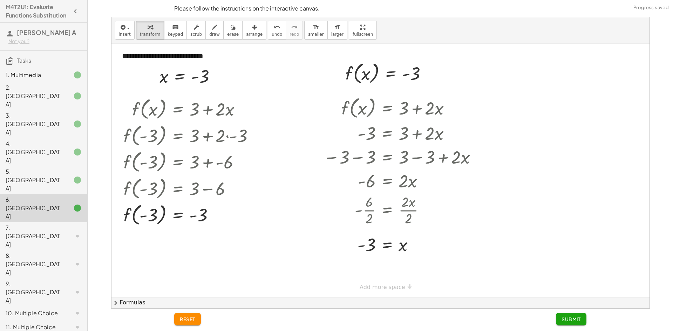
click at [50, 224] on div "7. [GEOGRAPHIC_DATA]" at bounding box center [34, 236] width 56 height 25
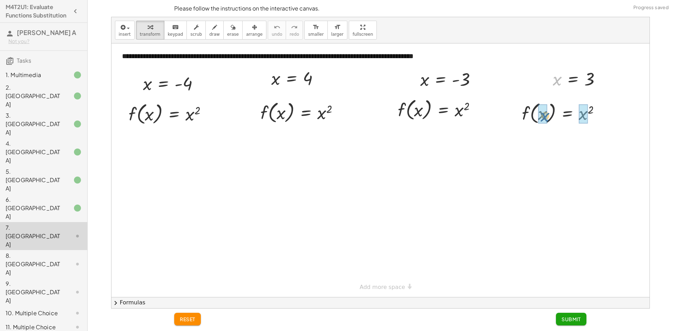
drag, startPoint x: 555, startPoint y: 81, endPoint x: 543, endPoint y: 118, distance: 38.8
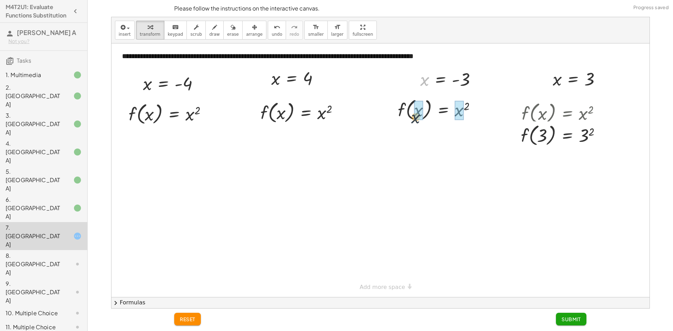
drag, startPoint x: 422, startPoint y: 81, endPoint x: 412, endPoint y: 120, distance: 40.3
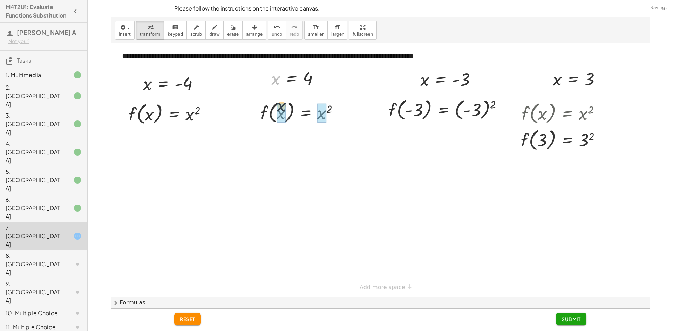
drag, startPoint x: 275, startPoint y: 80, endPoint x: 282, endPoint y: 113, distance: 33.5
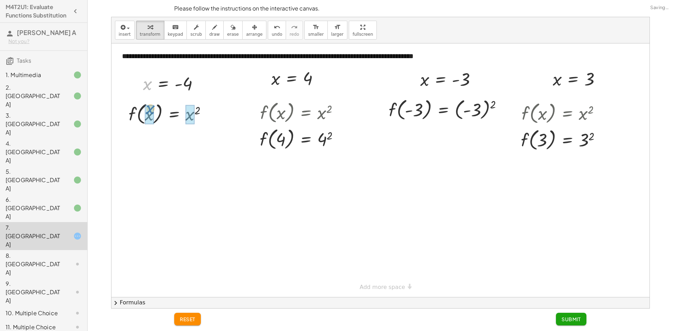
drag, startPoint x: 149, startPoint y: 98, endPoint x: 155, endPoint y: 130, distance: 31.6
click at [155, 130] on div "**********" at bounding box center [380, 170] width 538 height 254
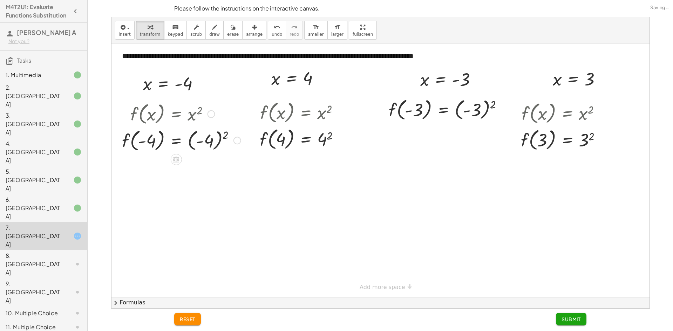
click at [207, 149] on div at bounding box center [181, 140] width 126 height 27
click at [195, 171] on div at bounding box center [181, 166] width 126 height 27
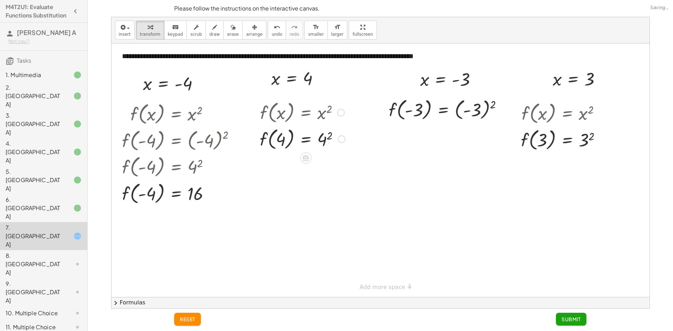
click at [324, 138] on div at bounding box center [302, 138] width 92 height 27
click at [485, 108] on div at bounding box center [448, 109] width 126 height 27
drag, startPoint x: 423, startPoint y: 110, endPoint x: 431, endPoint y: 108, distance: 7.8
click at [428, 109] on div at bounding box center [432, 109] width 94 height 27
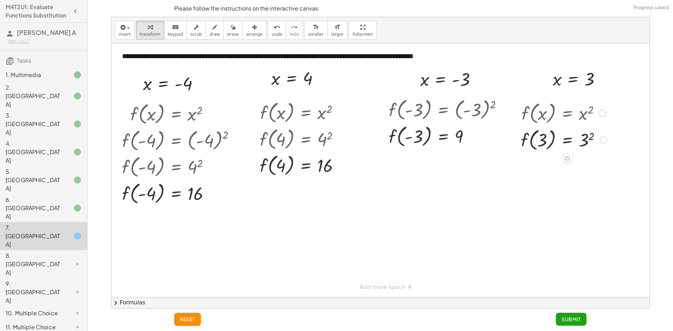
click at [583, 139] on div at bounding box center [563, 139] width 93 height 27
click at [562, 317] on span "Submit" at bounding box center [570, 319] width 19 height 6
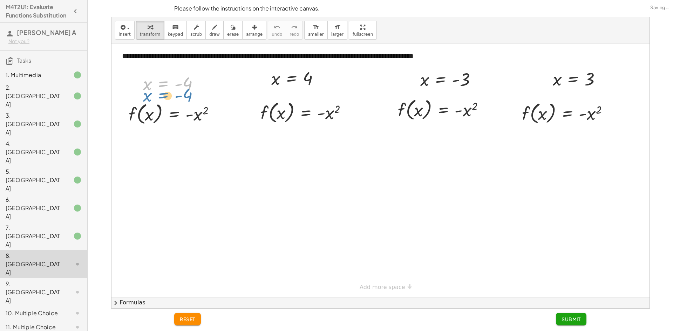
drag, startPoint x: 152, startPoint y: 86, endPoint x: 154, endPoint y: 91, distance: 5.3
click at [158, 92] on div at bounding box center [173, 83] width 69 height 23
drag, startPoint x: 147, startPoint y: 87, endPoint x: 153, endPoint y: 116, distance: 29.3
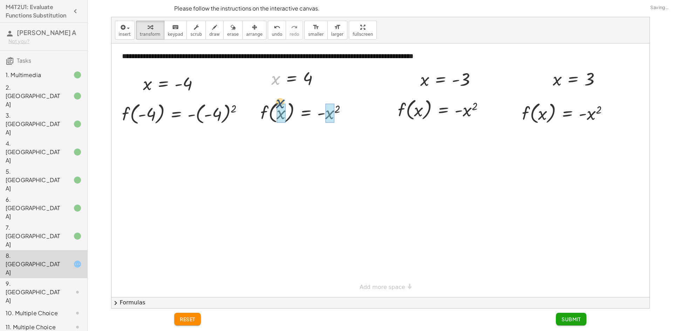
drag, startPoint x: 276, startPoint y: 89, endPoint x: 283, endPoint y: 113, distance: 25.6
drag, startPoint x: 423, startPoint y: 84, endPoint x: 418, endPoint y: 110, distance: 26.3
drag, startPoint x: 556, startPoint y: 80, endPoint x: 538, endPoint y: 111, distance: 35.9
click at [502, 111] on div at bounding box center [452, 109] width 135 height 27
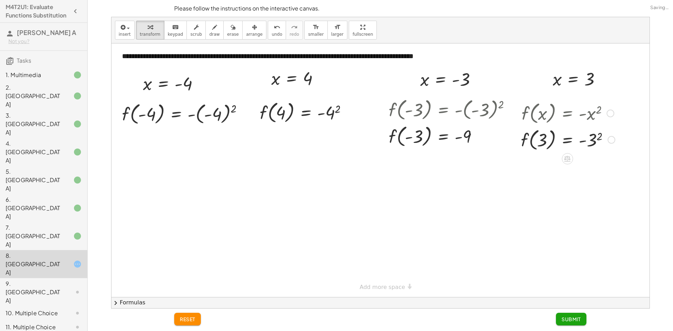
click at [591, 141] on div at bounding box center [567, 139] width 101 height 27
click at [337, 115] on div at bounding box center [306, 112] width 100 height 27
click at [217, 117] on div at bounding box center [185, 113] width 134 height 27
drag, startPoint x: 205, startPoint y: 116, endPoint x: 205, endPoint y: 121, distance: 4.3
click at [0, 0] on div "f ( , x ) = - x 2 f ( , - 4 ) = - ( - 4 ) 2 f ( , ) = - 2 - 4 4" at bounding box center [0, 0] width 0 height 0
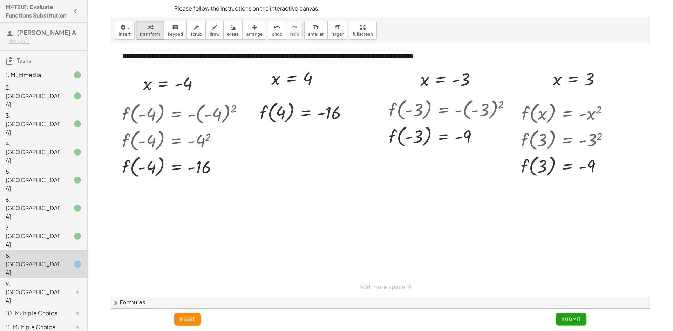
click at [571, 320] on span "Submit" at bounding box center [570, 319] width 19 height 6
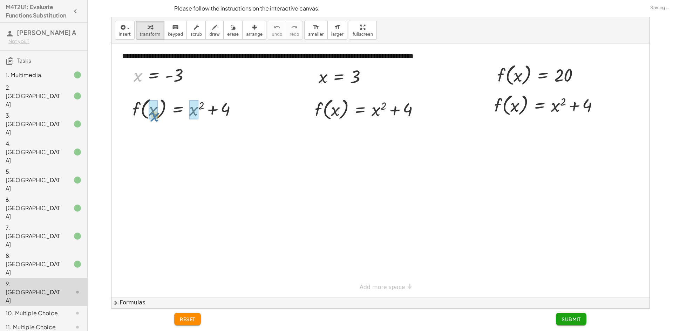
drag, startPoint x: 138, startPoint y: 79, endPoint x: 160, endPoint y: 117, distance: 44.1
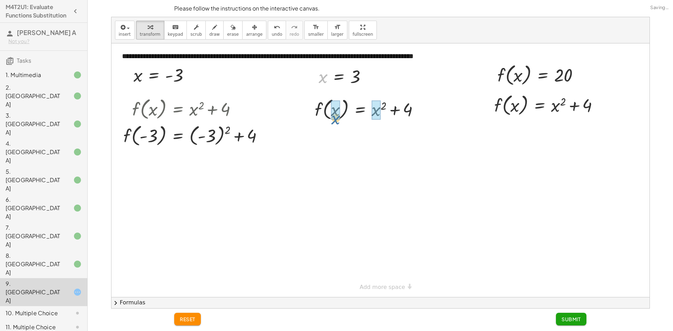
drag, startPoint x: 322, startPoint y: 80, endPoint x: 336, endPoint y: 121, distance: 43.9
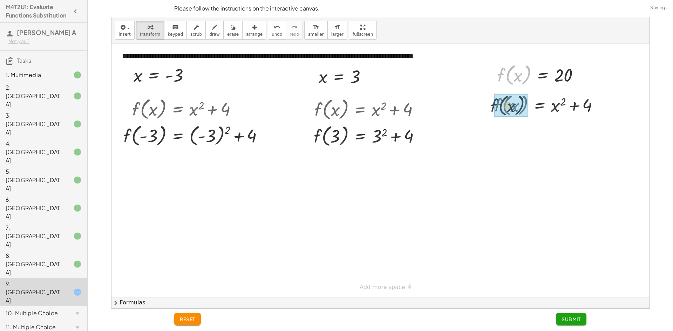
drag, startPoint x: 501, startPoint y: 76, endPoint x: 494, endPoint y: 108, distance: 32.3
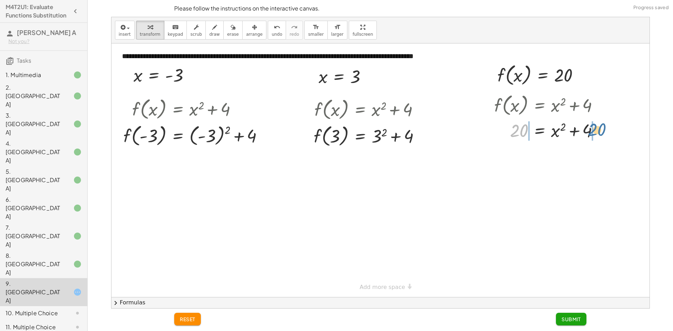
drag, startPoint x: 529, startPoint y: 129, endPoint x: 596, endPoint y: 130, distance: 67.3
click at [596, 130] on div at bounding box center [548, 130] width 117 height 24
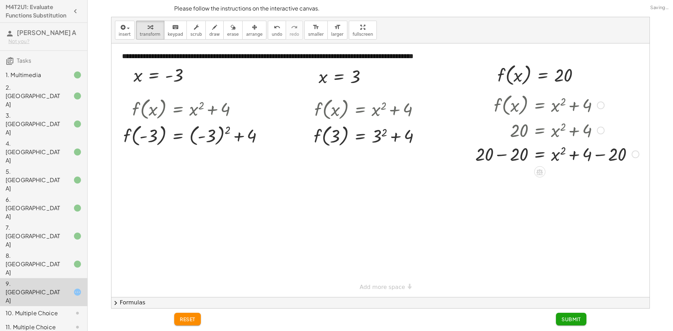
click at [598, 159] on div at bounding box center [557, 154] width 171 height 24
click at [502, 178] on div at bounding box center [557, 178] width 171 height 24
drag, startPoint x: 541, startPoint y: 184, endPoint x: 512, endPoint y: 183, distance: 28.4
click at [512, 183] on div at bounding box center [557, 178] width 171 height 24
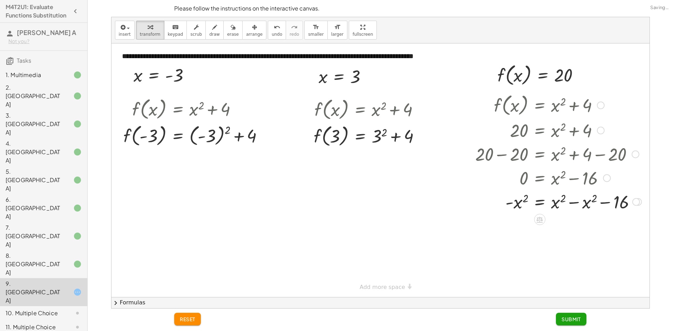
click at [578, 205] on div at bounding box center [558, 202] width 173 height 24
click at [515, 229] on div at bounding box center [558, 225] width 173 height 23
drag, startPoint x: 509, startPoint y: 227, endPoint x: 557, endPoint y: 227, distance: 47.3
click at [520, 245] on div at bounding box center [558, 247] width 173 height 23
click at [523, 245] on div at bounding box center [558, 247] width 173 height 23
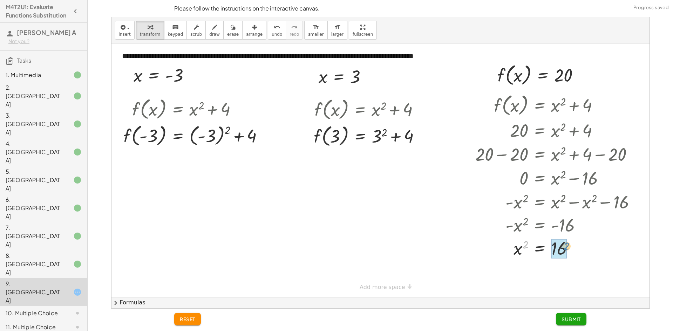
drag, startPoint x: 525, startPoint y: 246, endPoint x: 565, endPoint y: 247, distance: 40.0
click at [571, 273] on div at bounding box center [558, 273] width 173 height 26
click at [560, 277] on div at bounding box center [558, 272] width 173 height 23
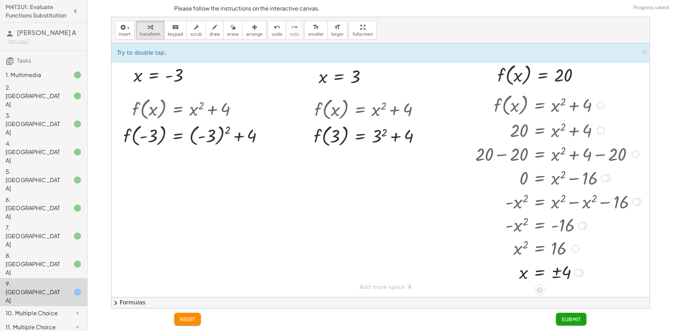
click at [560, 275] on div at bounding box center [558, 272] width 173 height 23
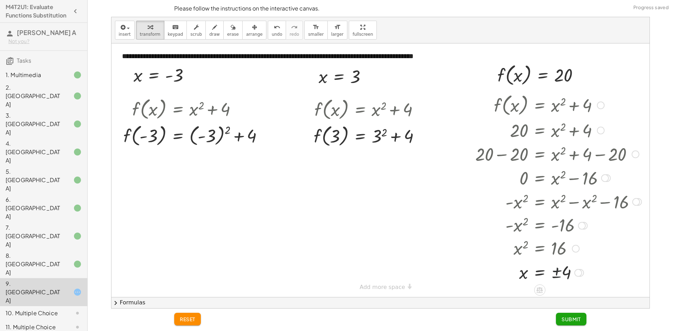
click at [554, 272] on div at bounding box center [558, 272] width 173 height 23
click at [268, 32] on button "undo undo" at bounding box center [277, 30] width 18 height 19
click at [524, 246] on div at bounding box center [544, 247] width 156 height 23
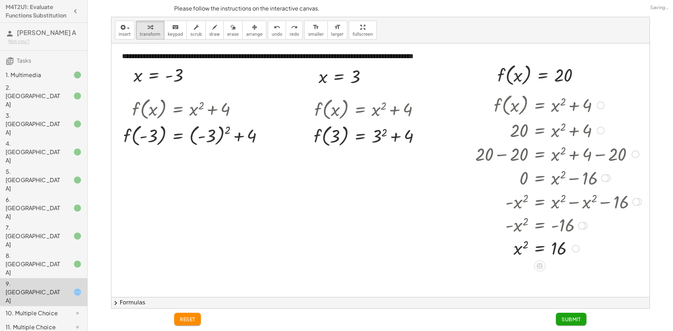
click at [516, 250] on div at bounding box center [544, 247] width 156 height 23
click at [377, 136] on div at bounding box center [369, 135] width 119 height 27
click at [388, 162] on div at bounding box center [369, 162] width 119 height 27
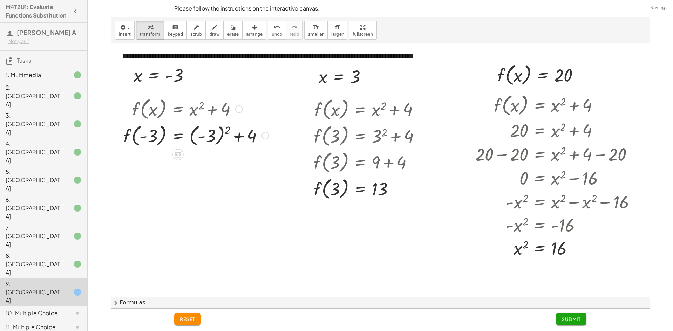
click at [239, 140] on div at bounding box center [196, 135] width 152 height 27
click at [210, 137] on div at bounding box center [196, 135] width 152 height 27
click at [0, 0] on div "f ( , x ) = + x 2 + 4 f ( , - 3 ) = + ( - 3 ) 2 + 4 f ( , ) = + 2 + 4 - 3 3" at bounding box center [0, 0] width 0 height 0
click at [201, 165] on div at bounding box center [196, 161] width 152 height 27
drag, startPoint x: 204, startPoint y: 166, endPoint x: 207, endPoint y: 169, distance: 4.0
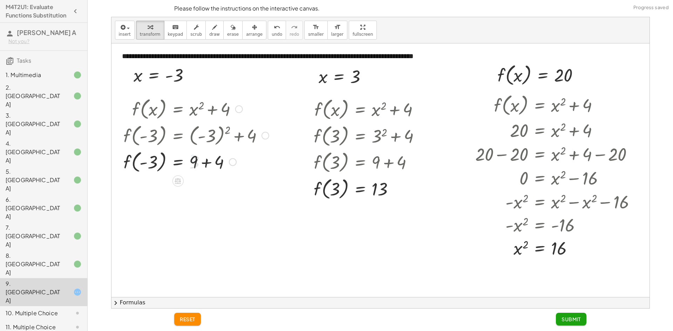
click at [205, 166] on div at bounding box center [196, 161] width 152 height 27
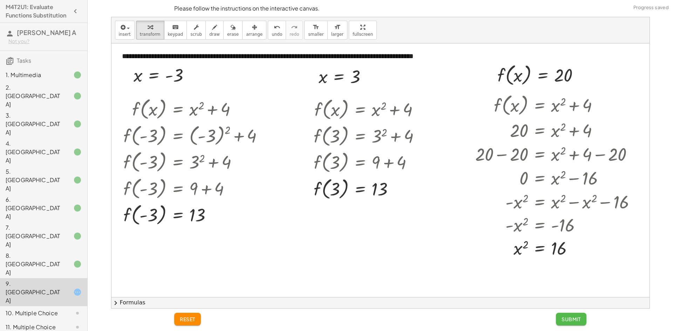
click at [559, 315] on button "Submit" at bounding box center [571, 319] width 30 height 13
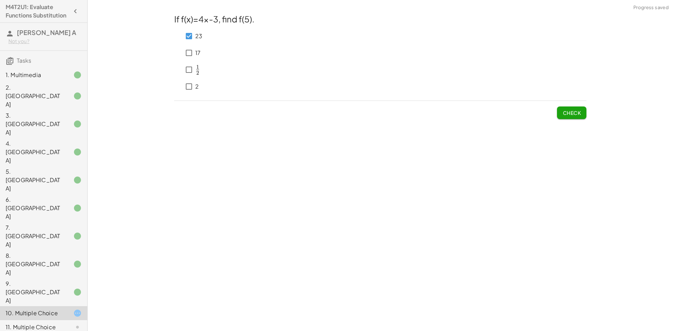
click at [560, 114] on button "Check" at bounding box center [571, 113] width 29 height 13
click at [577, 115] on span "Check" at bounding box center [571, 113] width 18 height 6
click at [566, 114] on span "Check" at bounding box center [571, 113] width 18 height 6
click at [576, 116] on button "Check" at bounding box center [571, 113] width 29 height 13
click at [180, 71] on div "﻿ 1 2 \frac{1}{2} 2 1 ​ ﻿" at bounding box center [188, 69] width 28 height 17
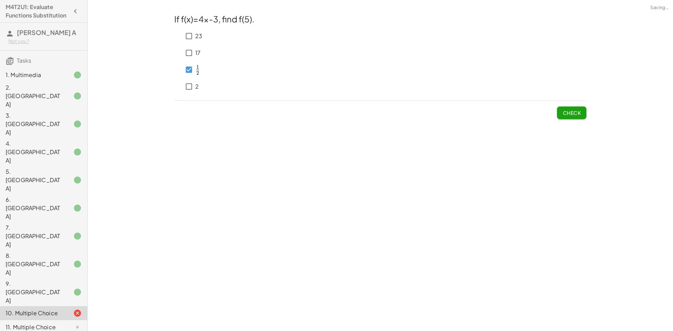
click at [564, 117] on button "Check" at bounding box center [571, 113] width 29 height 13
click at [577, 111] on span "Check" at bounding box center [571, 113] width 18 height 6
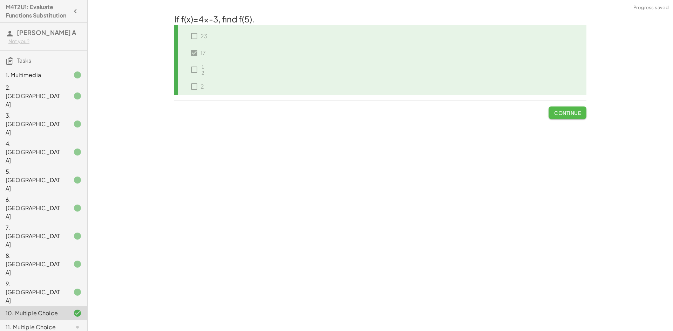
click at [571, 116] on span "Continue" at bounding box center [567, 113] width 27 height 6
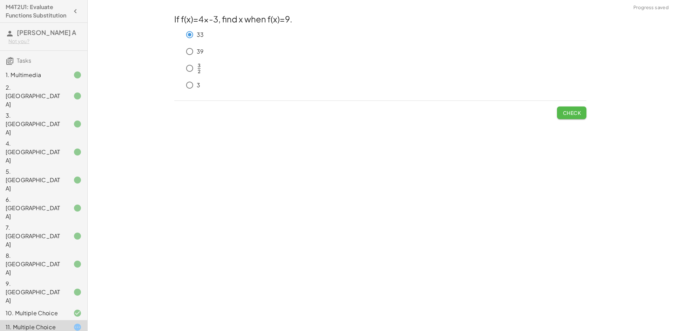
click at [572, 112] on span "Check" at bounding box center [571, 113] width 18 height 6
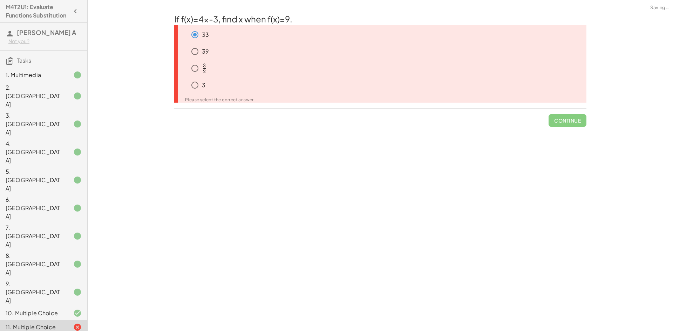
click at [572, 112] on span "Continue" at bounding box center [567, 118] width 38 height 18
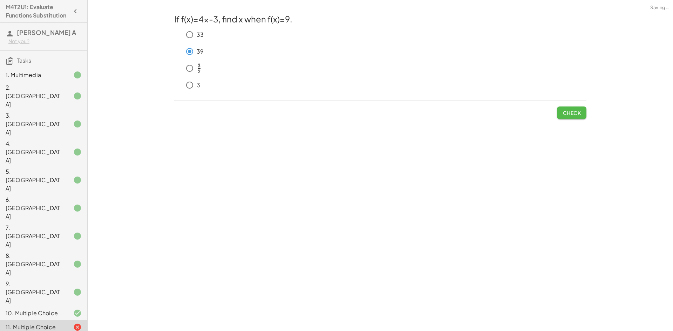
click at [568, 111] on span "Check" at bounding box center [571, 113] width 18 height 6
click at [572, 115] on span "Check" at bounding box center [571, 113] width 18 height 6
click at [568, 118] on button "Check" at bounding box center [571, 113] width 29 height 13
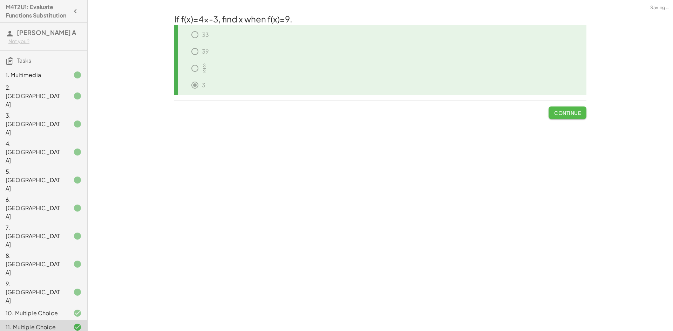
click at [568, 118] on button "Continue" at bounding box center [567, 113] width 38 height 13
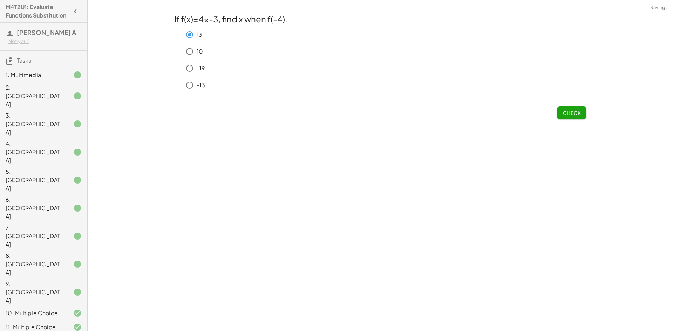
click at [564, 112] on span "Check" at bounding box center [571, 113] width 18 height 6
click at [573, 110] on span "Check" at bounding box center [571, 113] width 18 height 6
click at [561, 114] on button "Check" at bounding box center [571, 113] width 29 height 13
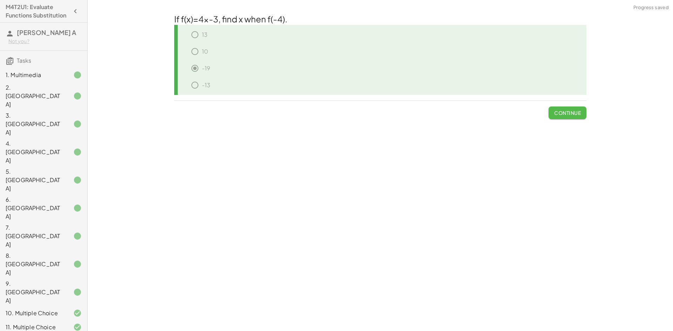
click at [573, 117] on button "Continue" at bounding box center [567, 113] width 38 height 13
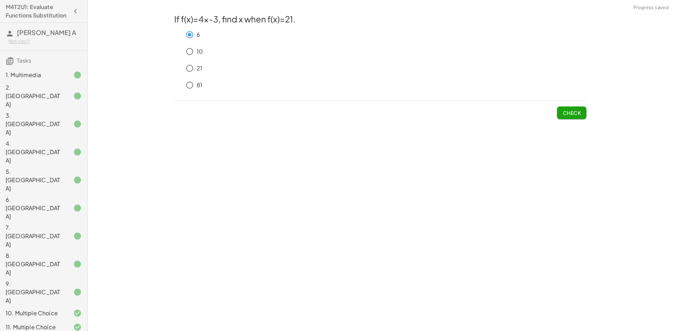
drag, startPoint x: 549, startPoint y: 112, endPoint x: 582, endPoint y: 117, distance: 33.3
click at [570, 116] on div "Check" at bounding box center [380, 110] width 412 height 18
click at [582, 117] on button "Check" at bounding box center [571, 113] width 29 height 13
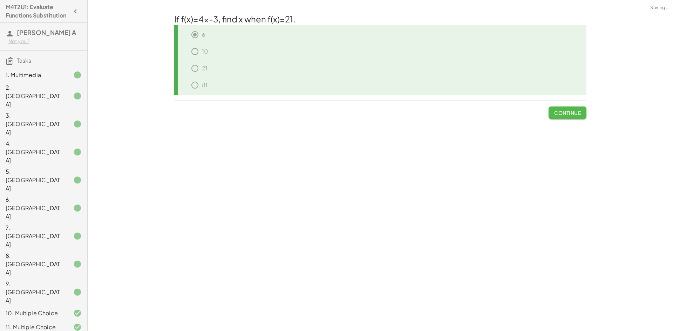
click at [576, 113] on span "Continue" at bounding box center [567, 113] width 27 height 6
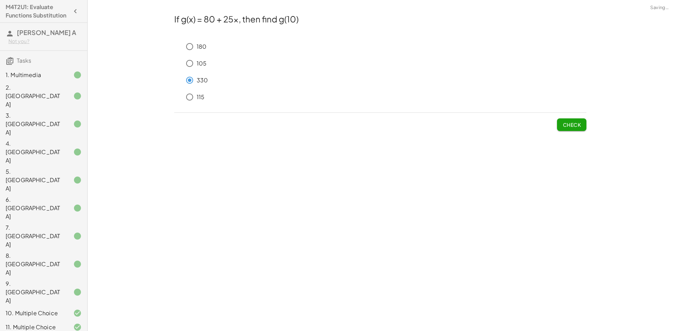
click at [563, 119] on button "Check" at bounding box center [571, 124] width 29 height 13
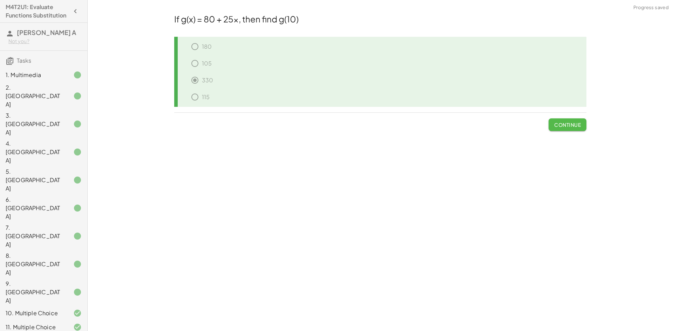
click at [559, 127] on span "Continue" at bounding box center [567, 125] width 27 height 6
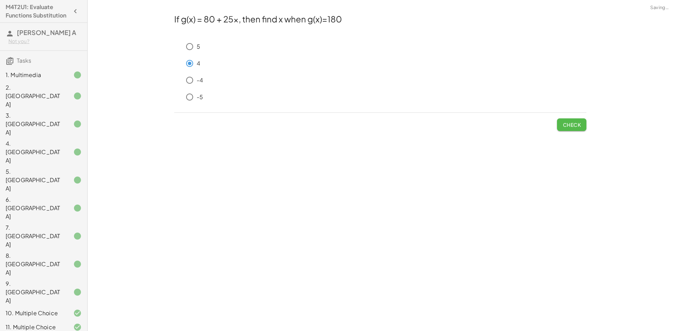
click at [572, 129] on button "Check" at bounding box center [571, 124] width 29 height 13
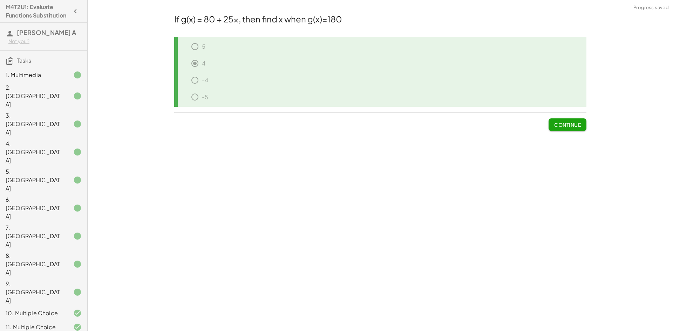
click at [573, 129] on button "Continue" at bounding box center [567, 124] width 38 height 13
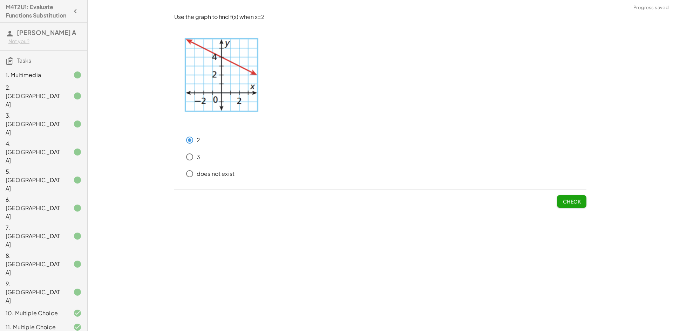
click at [574, 204] on span "Check" at bounding box center [571, 201] width 18 height 6
click at [573, 205] on button "Check" at bounding box center [571, 201] width 29 height 13
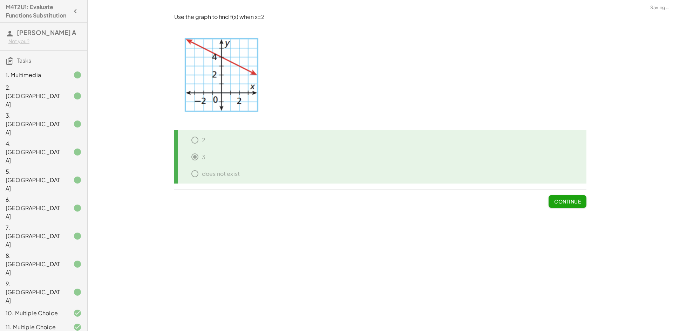
click at [573, 205] on button "Continue" at bounding box center [567, 201] width 38 height 13
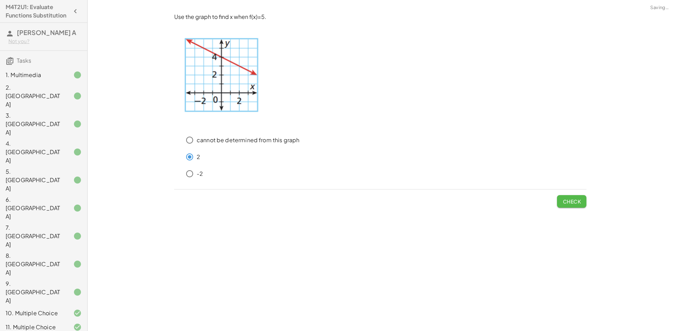
click at [578, 200] on span "Check" at bounding box center [571, 201] width 18 height 6
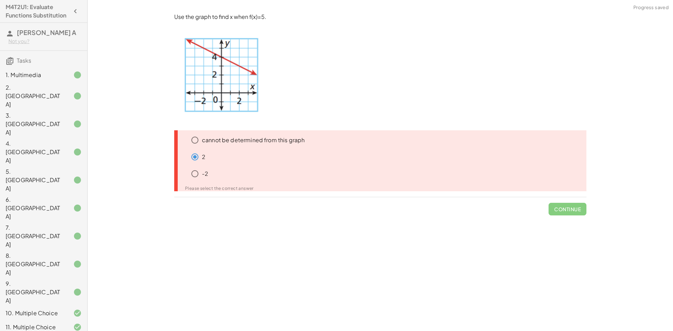
click at [572, 200] on span "Continue" at bounding box center [567, 206] width 38 height 18
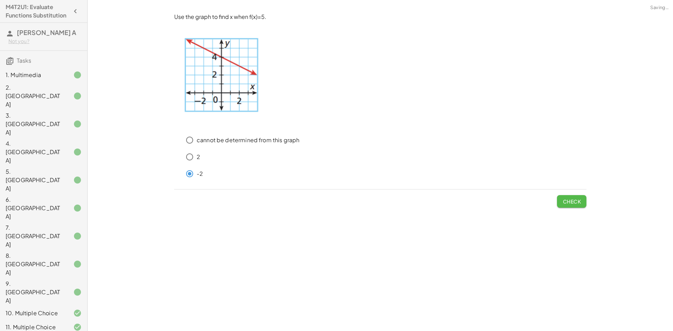
click at [571, 205] on span "Check" at bounding box center [571, 201] width 18 height 6
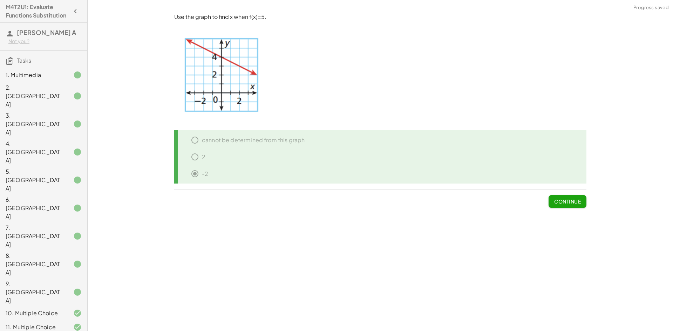
click at [578, 206] on button "Continue" at bounding box center [567, 201] width 38 height 13
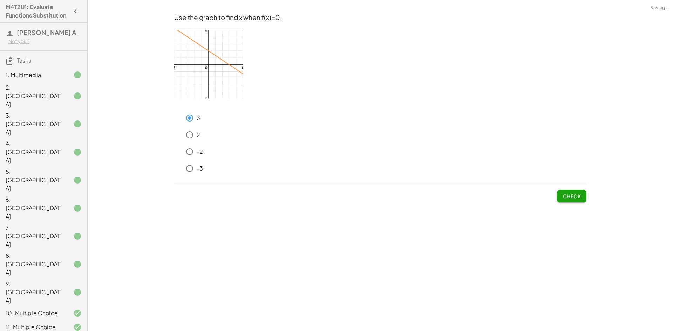
click at [562, 192] on button "Check" at bounding box center [571, 196] width 29 height 13
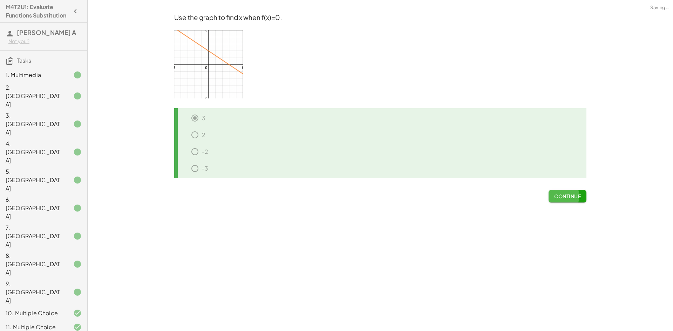
click at [567, 199] on span "Continue" at bounding box center [567, 196] width 27 height 6
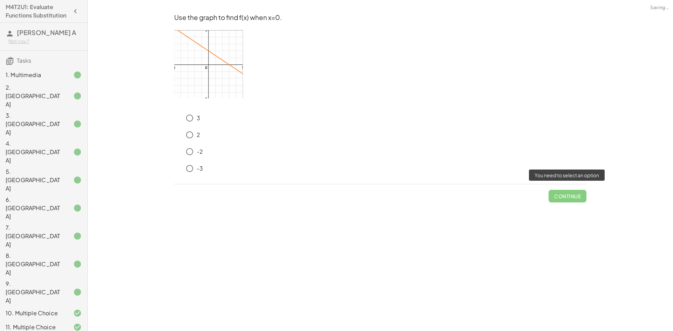
click at [572, 195] on span "Continue" at bounding box center [567, 193] width 38 height 18
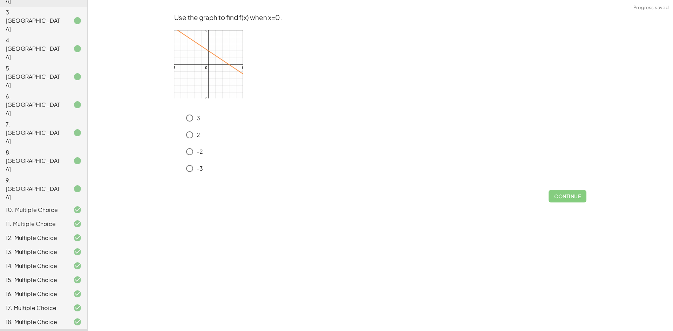
scroll to position [132, 0]
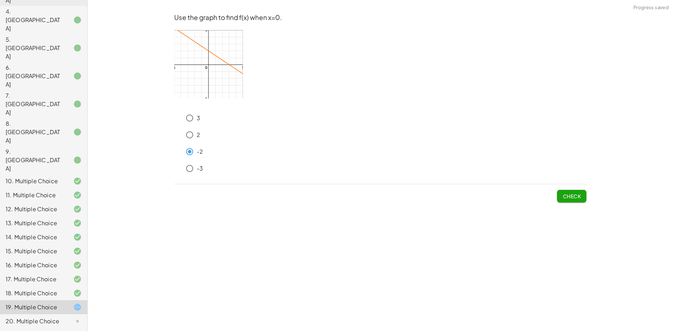
click at [568, 195] on span "Check" at bounding box center [571, 196] width 18 height 6
click at [564, 199] on span "Check" at bounding box center [571, 196] width 18 height 6
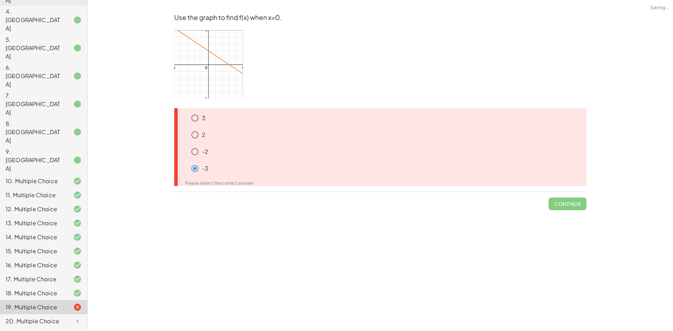
click at [186, 133] on icon at bounding box center [183, 132] width 8 height 8
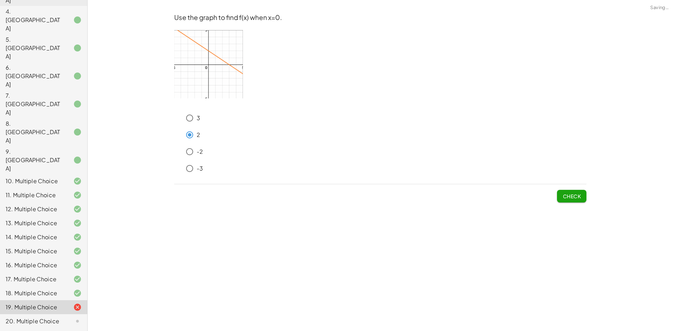
click at [564, 197] on span "Check" at bounding box center [571, 196] width 18 height 6
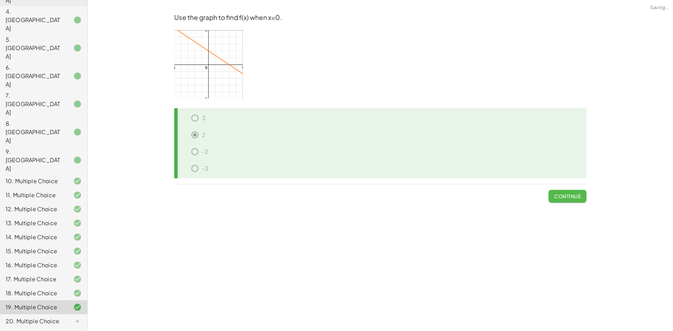
click at [569, 199] on span "Continue" at bounding box center [567, 196] width 27 height 6
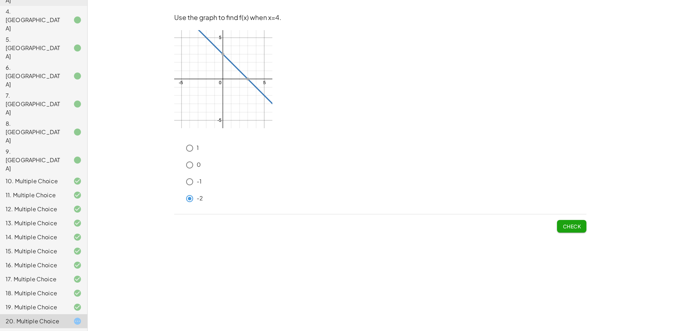
click at [557, 218] on span "Check" at bounding box center [571, 223] width 29 height 18
click at [574, 227] on span "Check" at bounding box center [571, 226] width 18 height 6
click at [562, 229] on button "Check" at bounding box center [571, 226] width 29 height 13
click at [561, 225] on button "Check" at bounding box center [571, 226] width 29 height 13
click at [570, 228] on span "Check" at bounding box center [571, 226] width 18 height 6
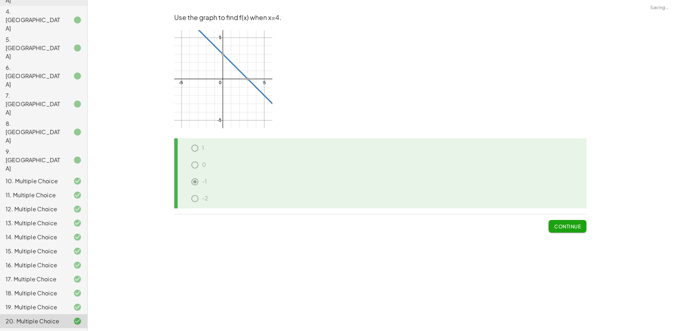
click at [570, 228] on span "Continue" at bounding box center [567, 226] width 27 height 6
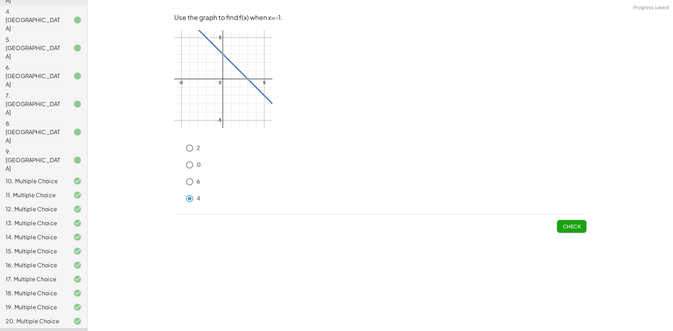
click at [576, 224] on span "Check" at bounding box center [571, 226] width 18 height 6
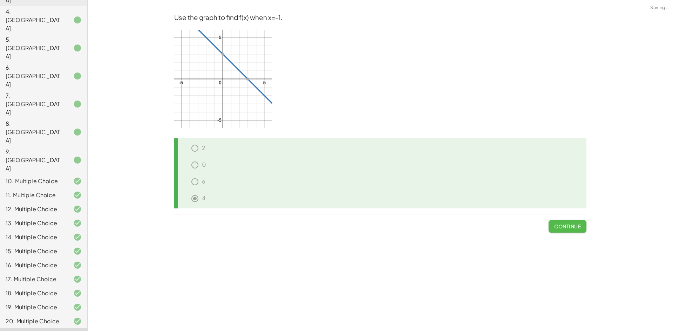
click at [560, 227] on span "Continue" at bounding box center [567, 226] width 27 height 6
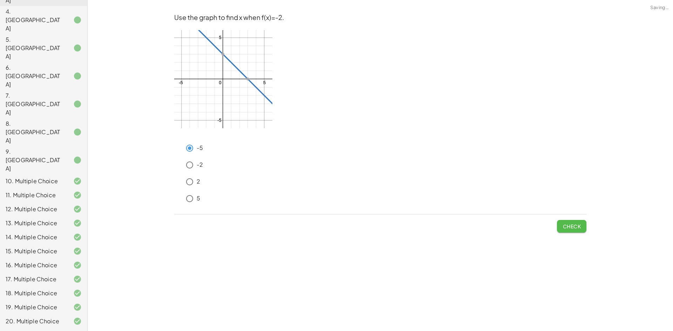
click at [565, 227] on span "Check" at bounding box center [571, 226] width 18 height 6
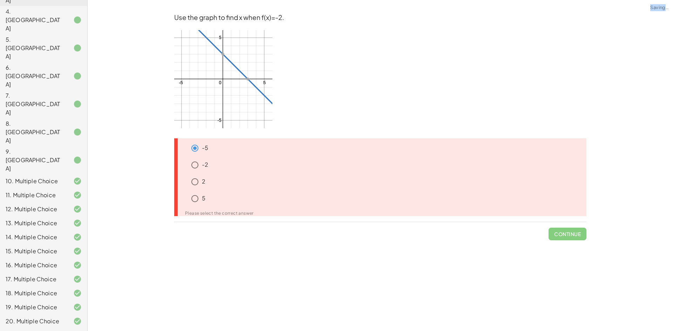
click at [565, 227] on span "Continue" at bounding box center [567, 231] width 38 height 18
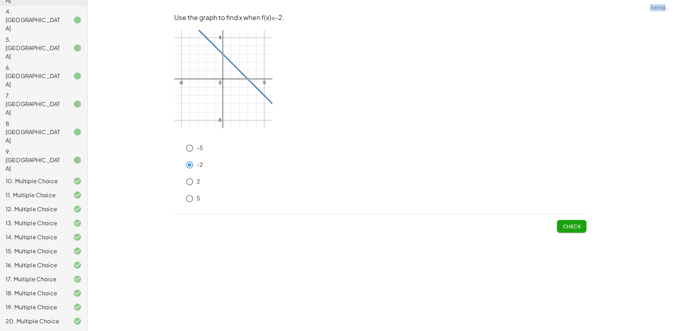
click at [566, 224] on span "Check" at bounding box center [571, 226] width 18 height 6
click at [583, 231] on button "Check" at bounding box center [571, 226] width 29 height 13
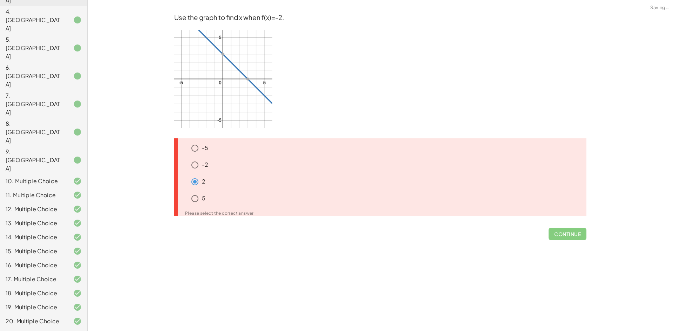
click at [191, 197] on div "-5 -2 2 5 Please select the correct answer" at bounding box center [380, 177] width 412 height 78
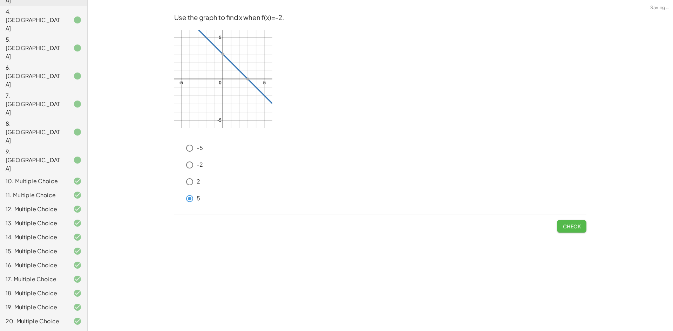
click at [571, 231] on button "Check" at bounding box center [571, 226] width 29 height 13
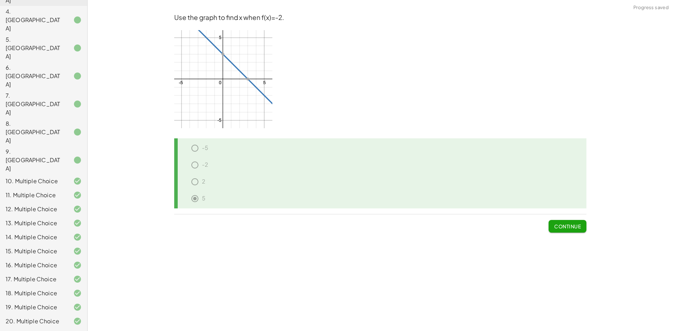
click at [571, 227] on span "Continue" at bounding box center [567, 226] width 27 height 6
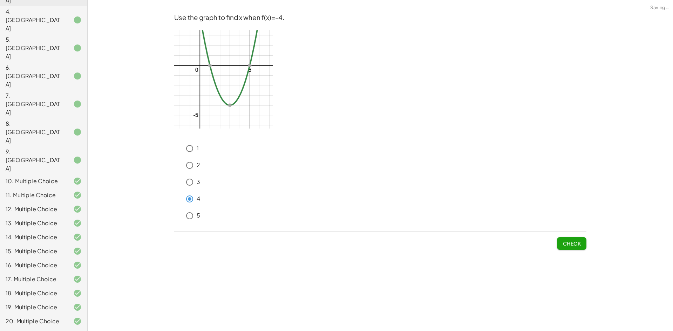
click at [564, 237] on button "Check" at bounding box center [571, 243] width 29 height 13
click at [574, 243] on span "Check" at bounding box center [571, 243] width 18 height 6
click at [567, 241] on span "Check" at bounding box center [571, 243] width 18 height 6
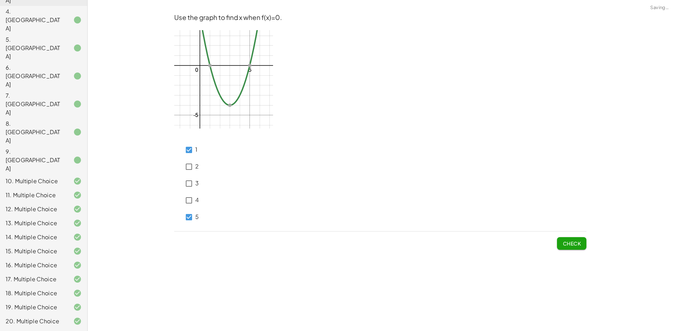
click at [570, 243] on span "Check" at bounding box center [571, 243] width 18 height 6
click at [561, 238] on button "Check" at bounding box center [571, 243] width 29 height 13
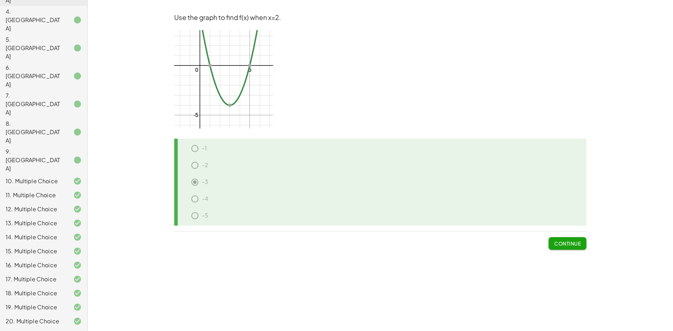
click at [563, 248] on button "Continue" at bounding box center [567, 243] width 38 height 13
